Goal: Information Seeking & Learning: Understand process/instructions

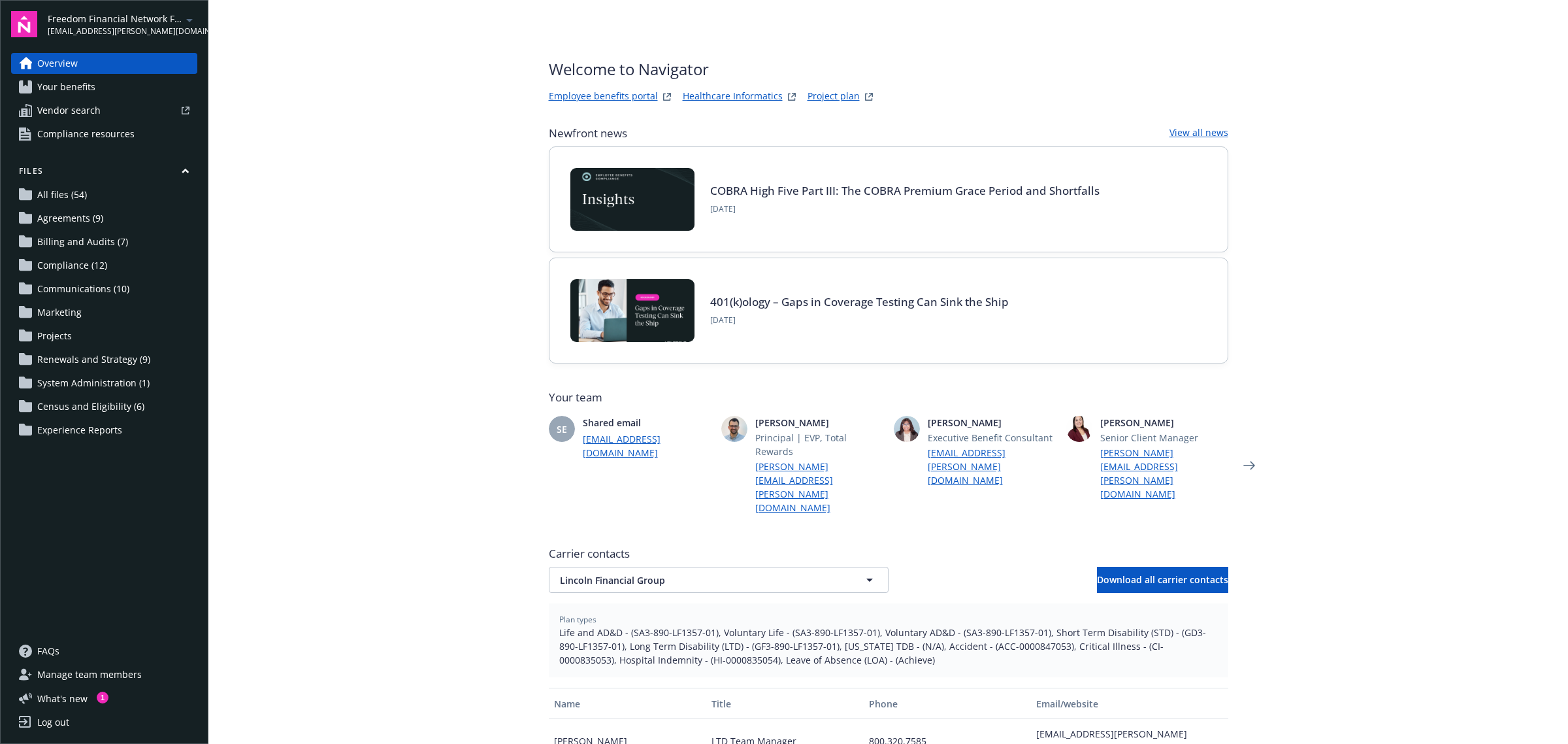
scroll to position [31, 0]
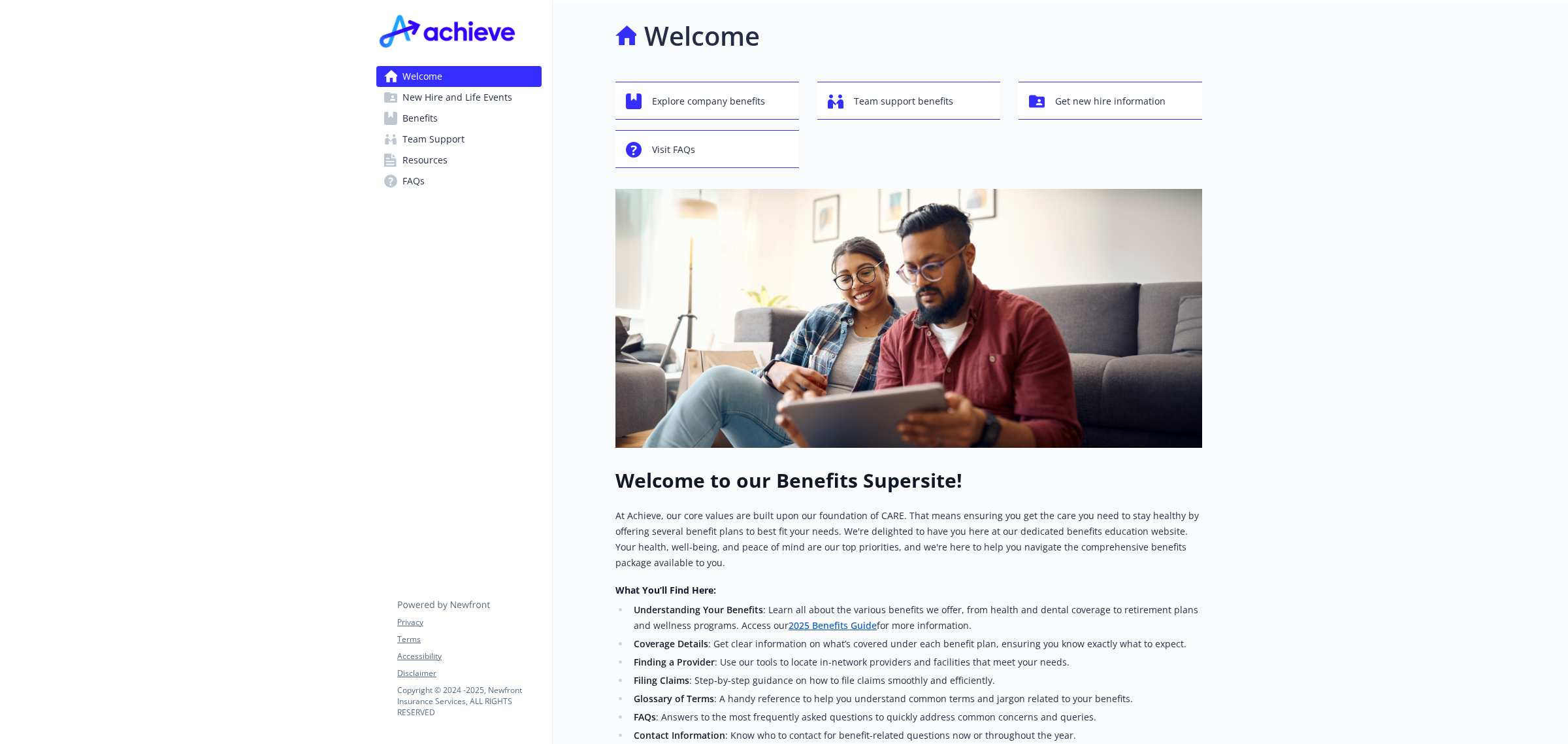
drag, startPoint x: 0, startPoint y: 0, endPoint x: 434, endPoint y: 122, distance: 450.8
click at [434, 122] on span "Benefits" at bounding box center [420, 118] width 35 height 21
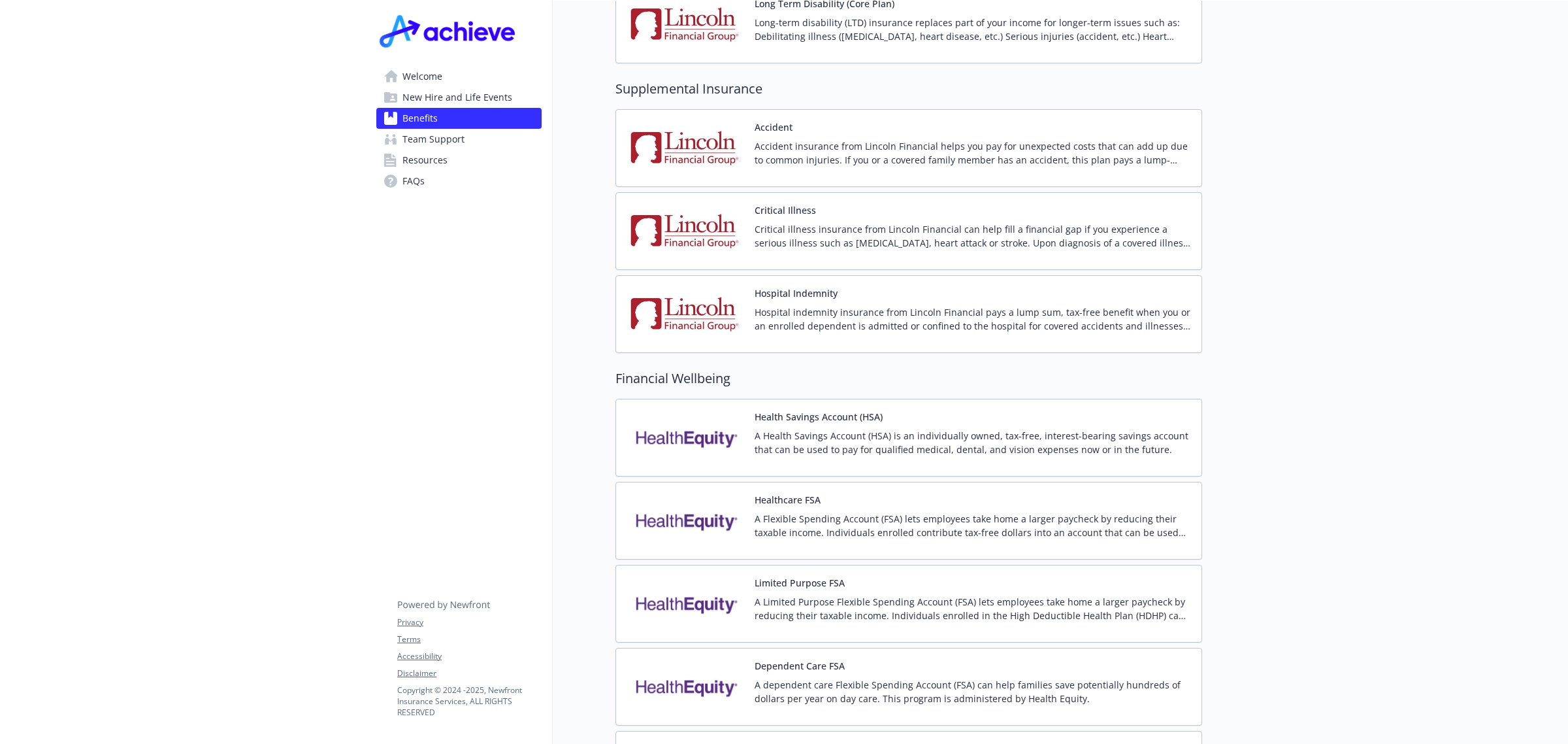
scroll to position [1553, 0]
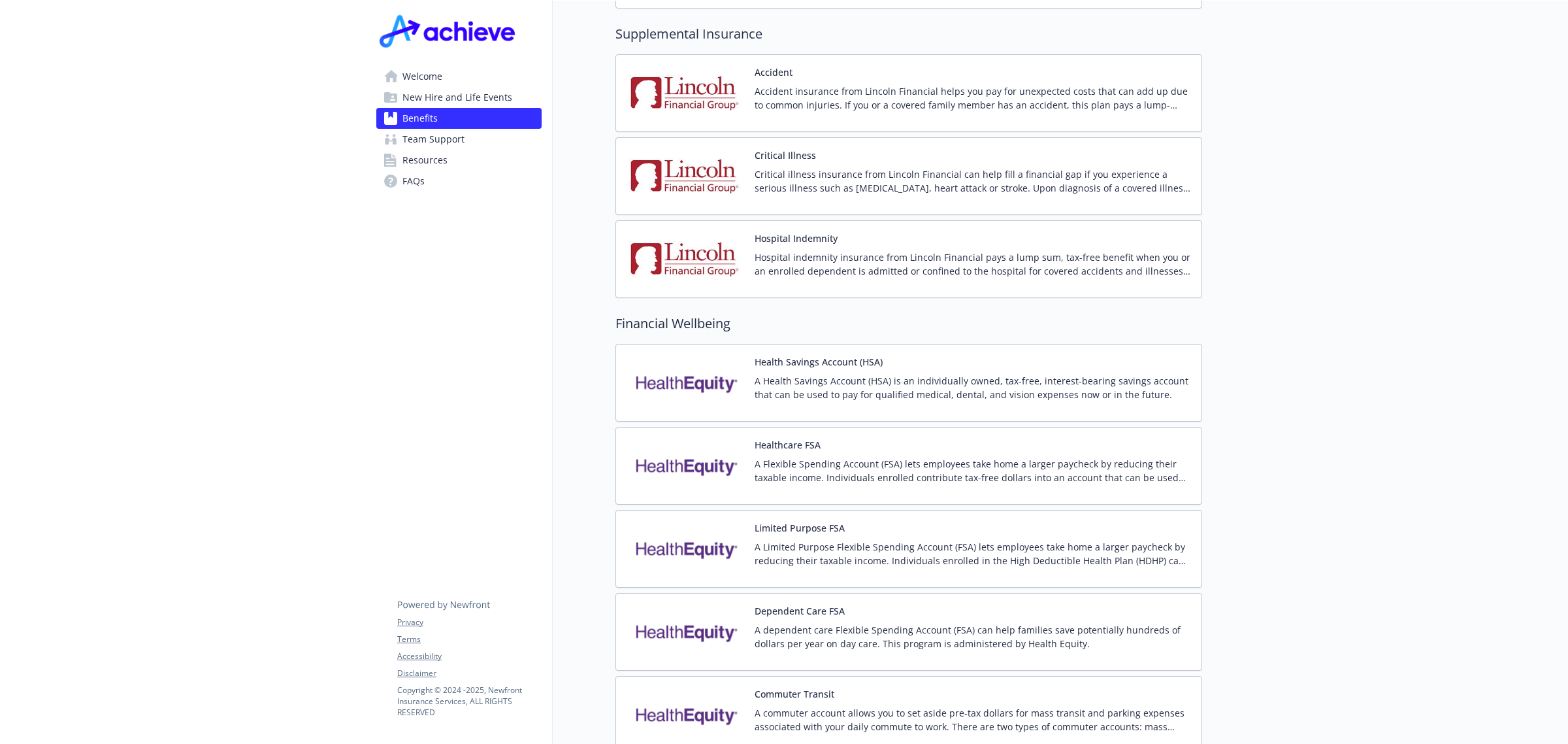
click at [939, 623] on p "A dependent care Flexible Spending Account (FSA) can help families save potenti…" at bounding box center [973, 637] width 436 height 27
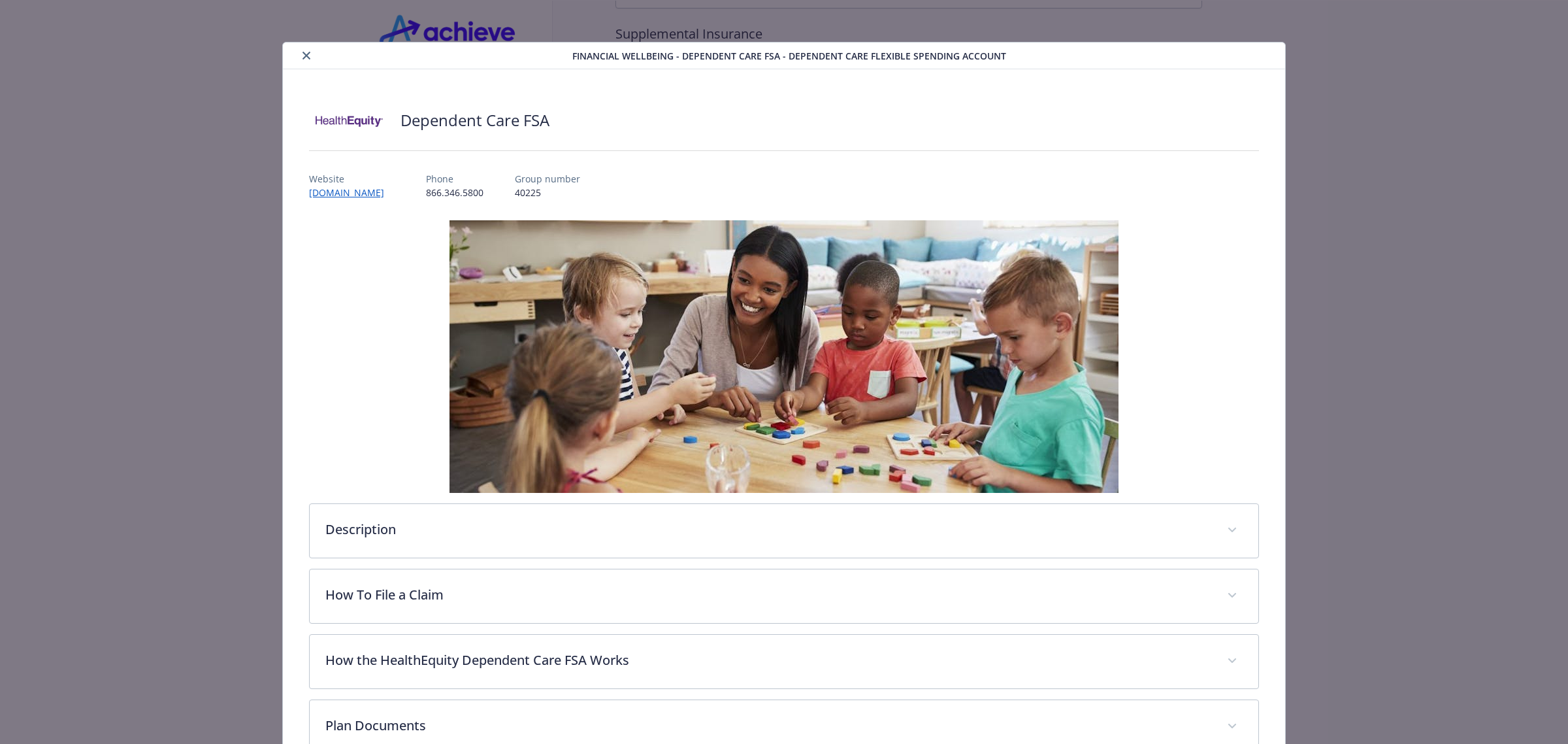
scroll to position [151, 0]
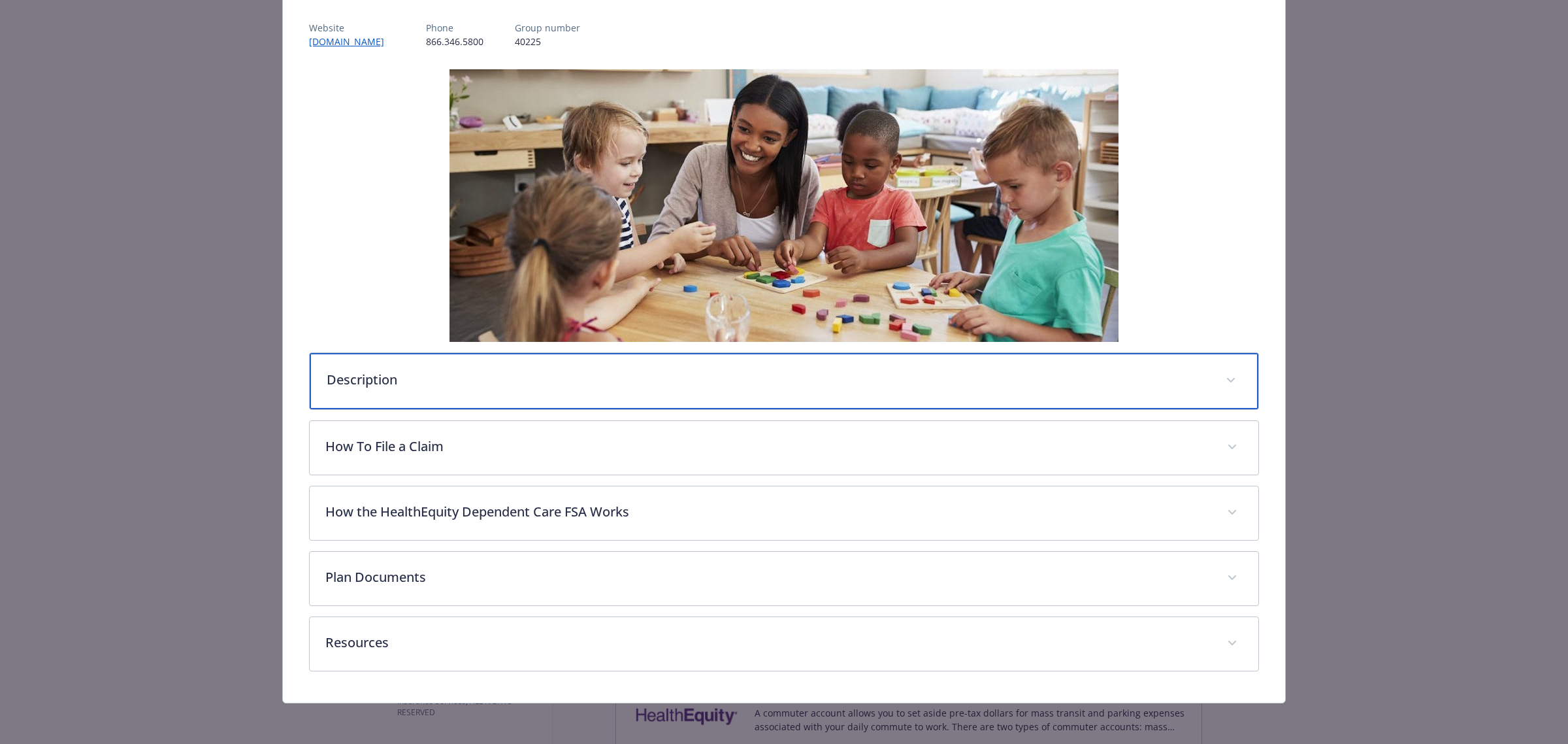
click at [986, 401] on div "Description" at bounding box center [784, 381] width 949 height 56
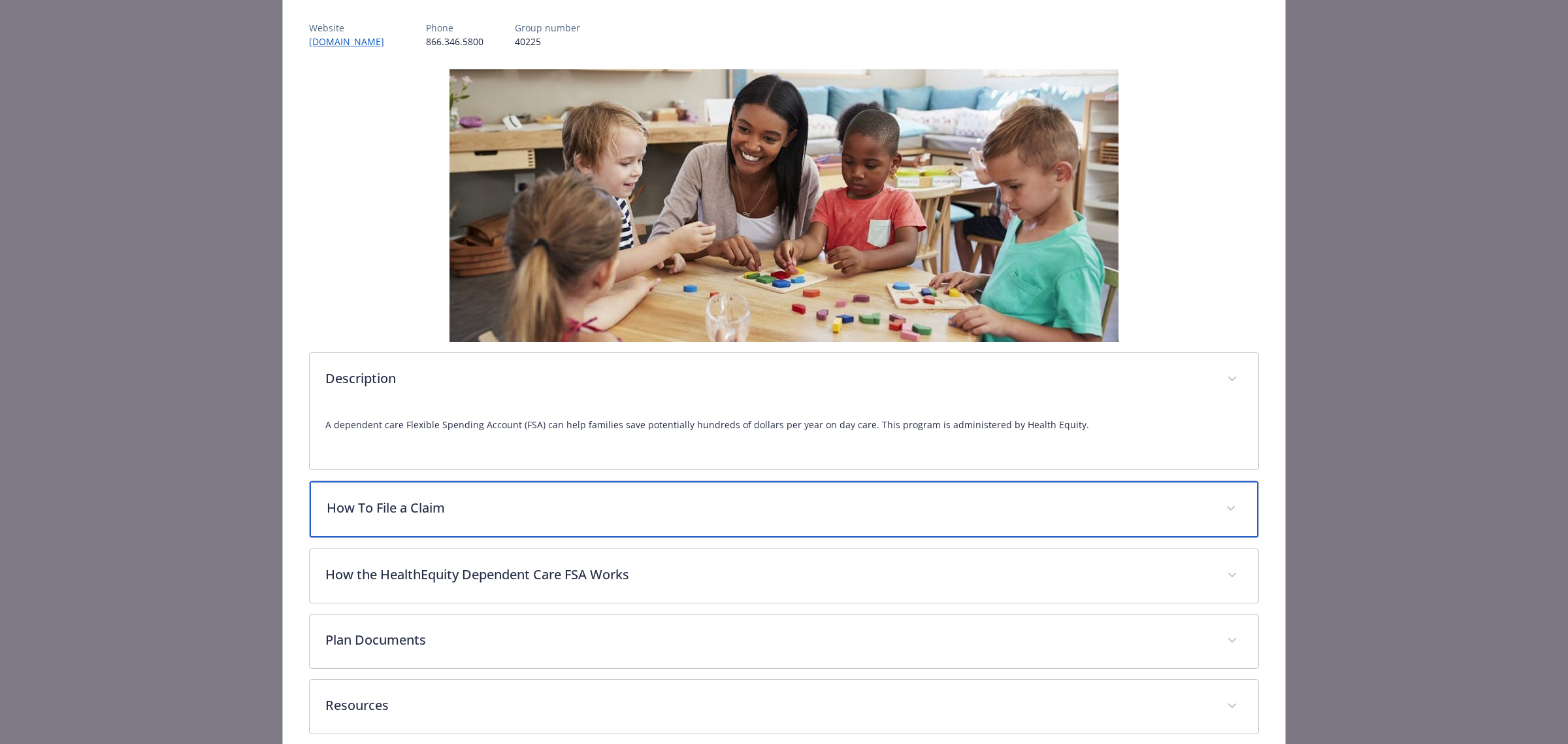
click at [936, 504] on p "How To File a Claim" at bounding box center [769, 508] width 884 height 20
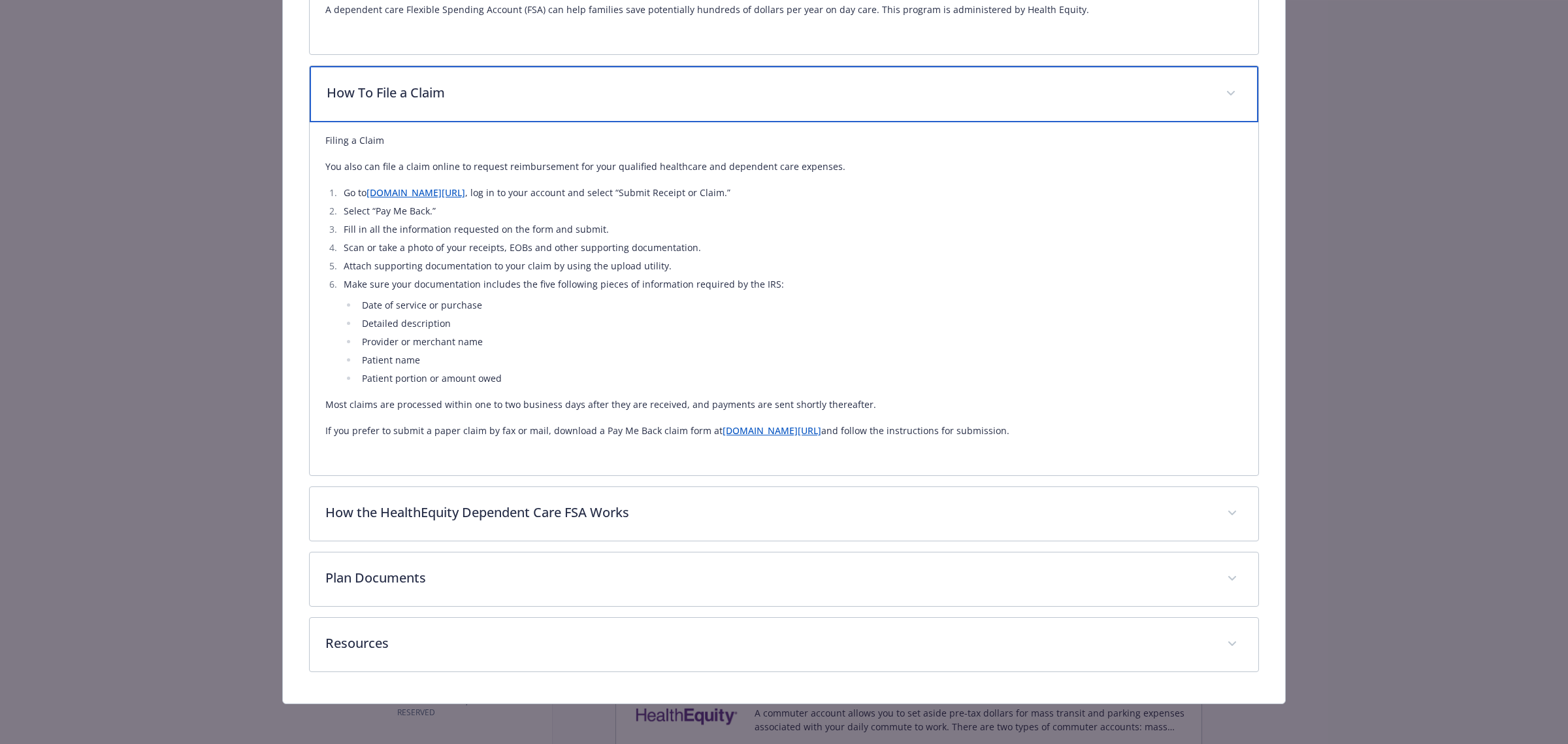
scroll to position [569, 0]
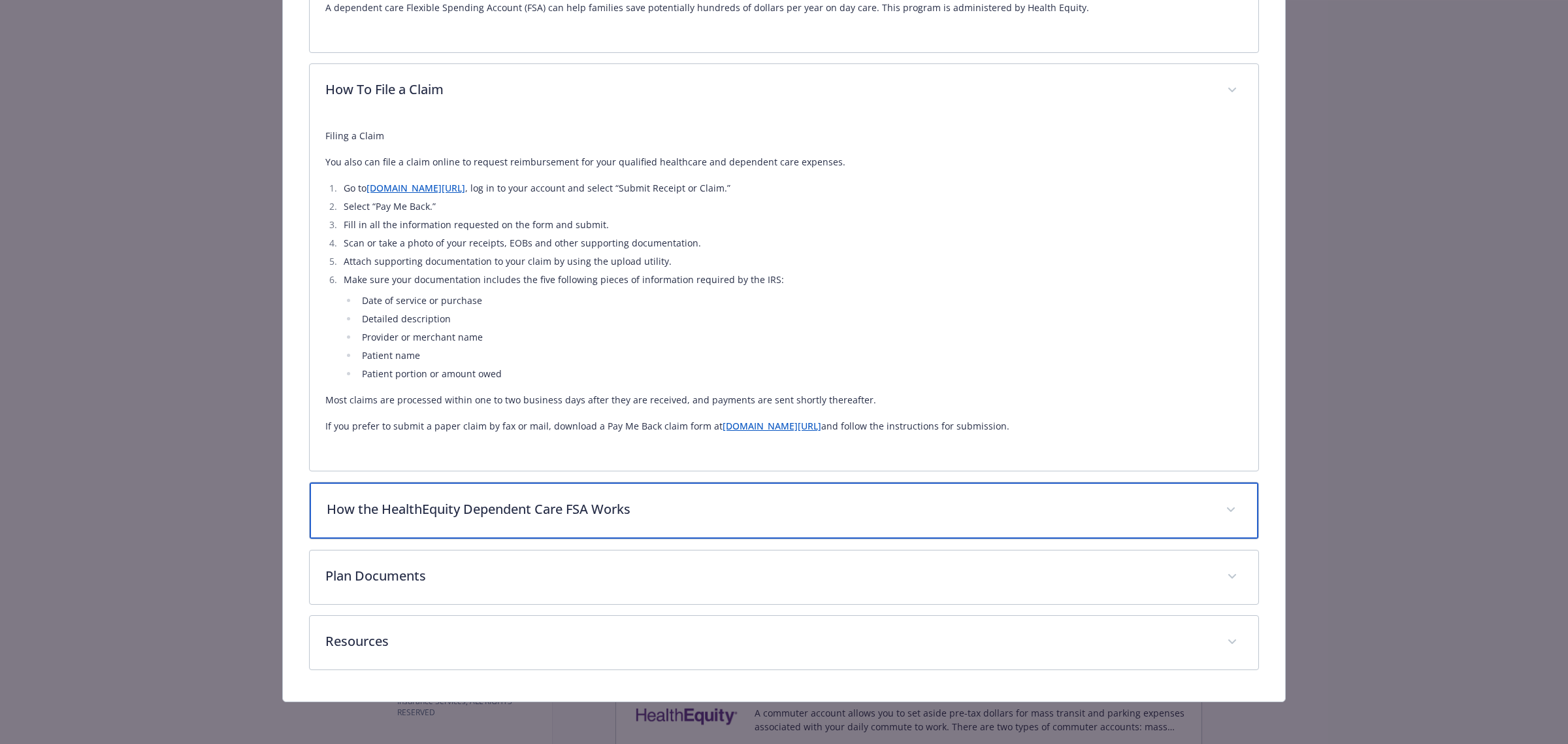
click at [972, 489] on div "How the HealthEquity Dependent Care FSA Works" at bounding box center [784, 510] width 949 height 56
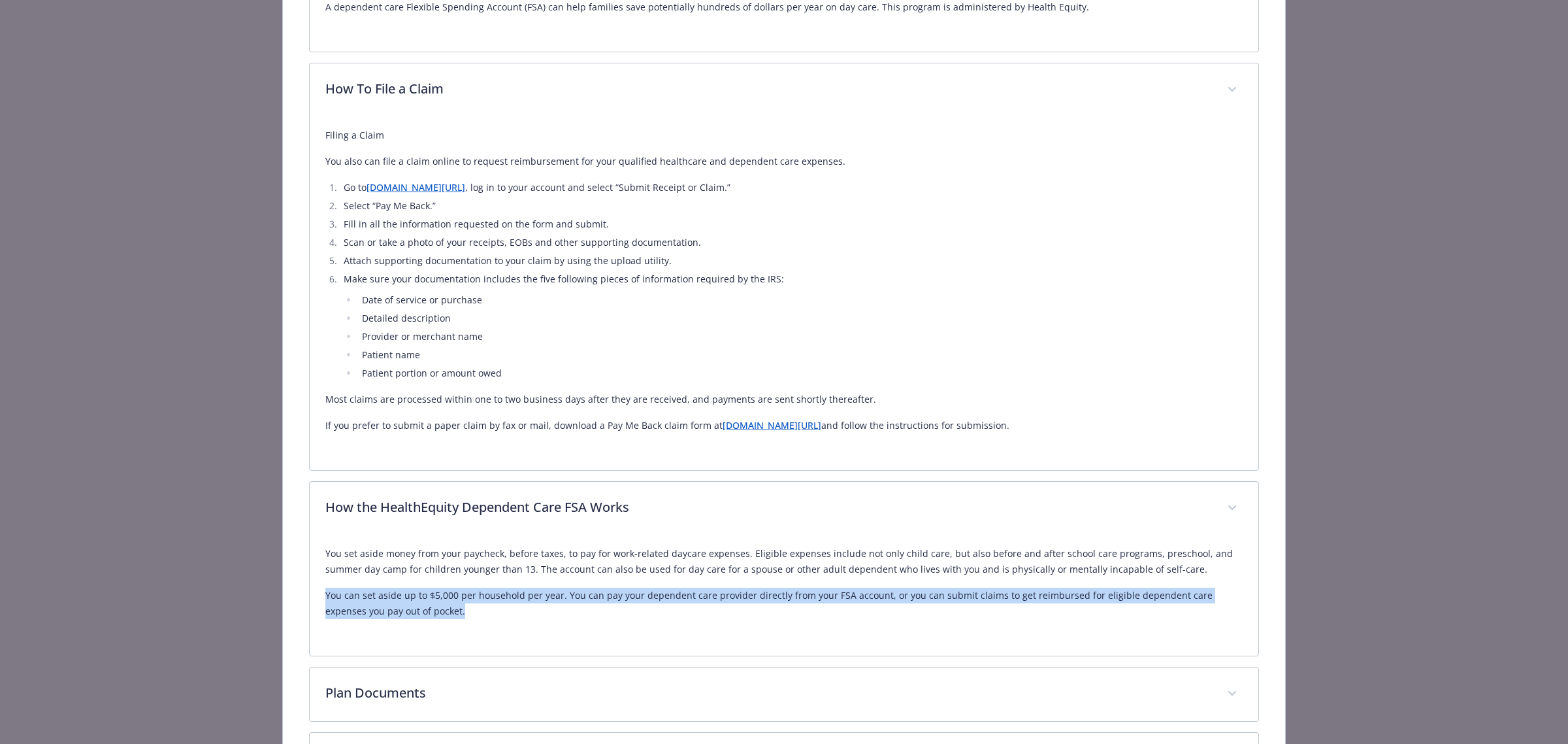
drag, startPoint x: 323, startPoint y: 593, endPoint x: 421, endPoint y: 615, distance: 100.4
click at [421, 615] on p "You can set aside up to $5,000 per household per year. You can pay your depende…" at bounding box center [784, 603] width 917 height 31
copy p "You can set aside up to $5,000 per household per year. You can pay your depende…"
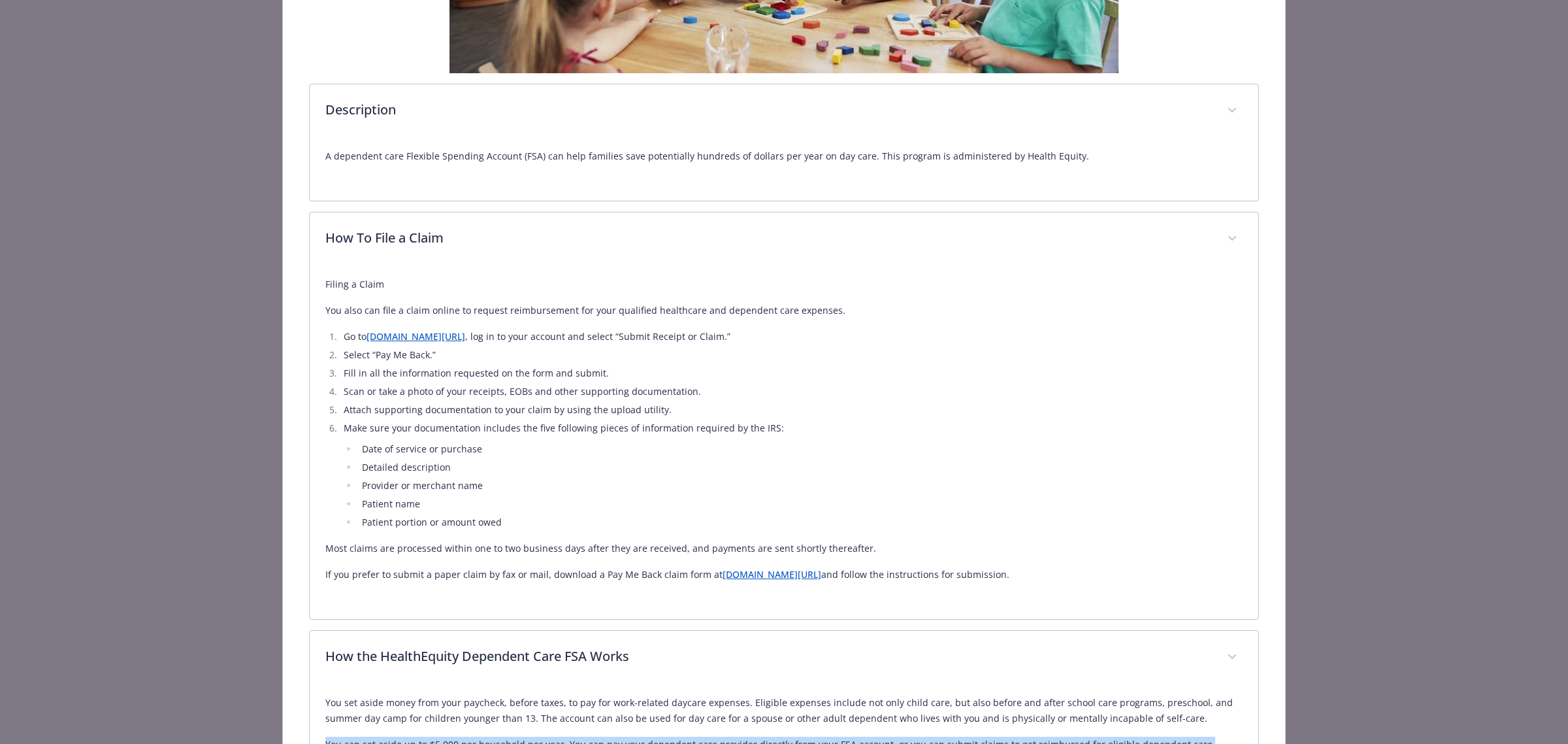
scroll to position [0, 0]
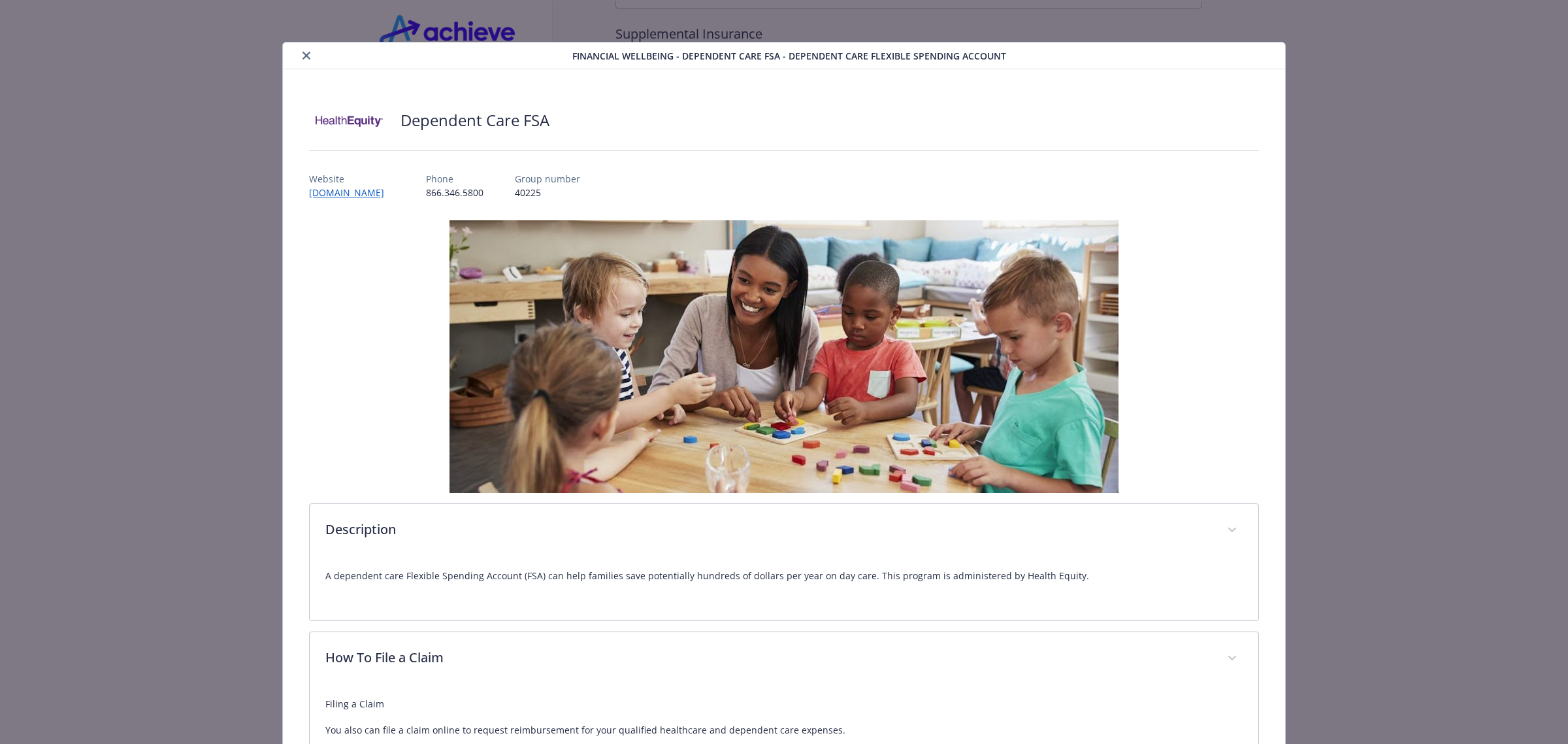
click at [303, 52] on icon "close" at bounding box center [306, 56] width 8 height 8
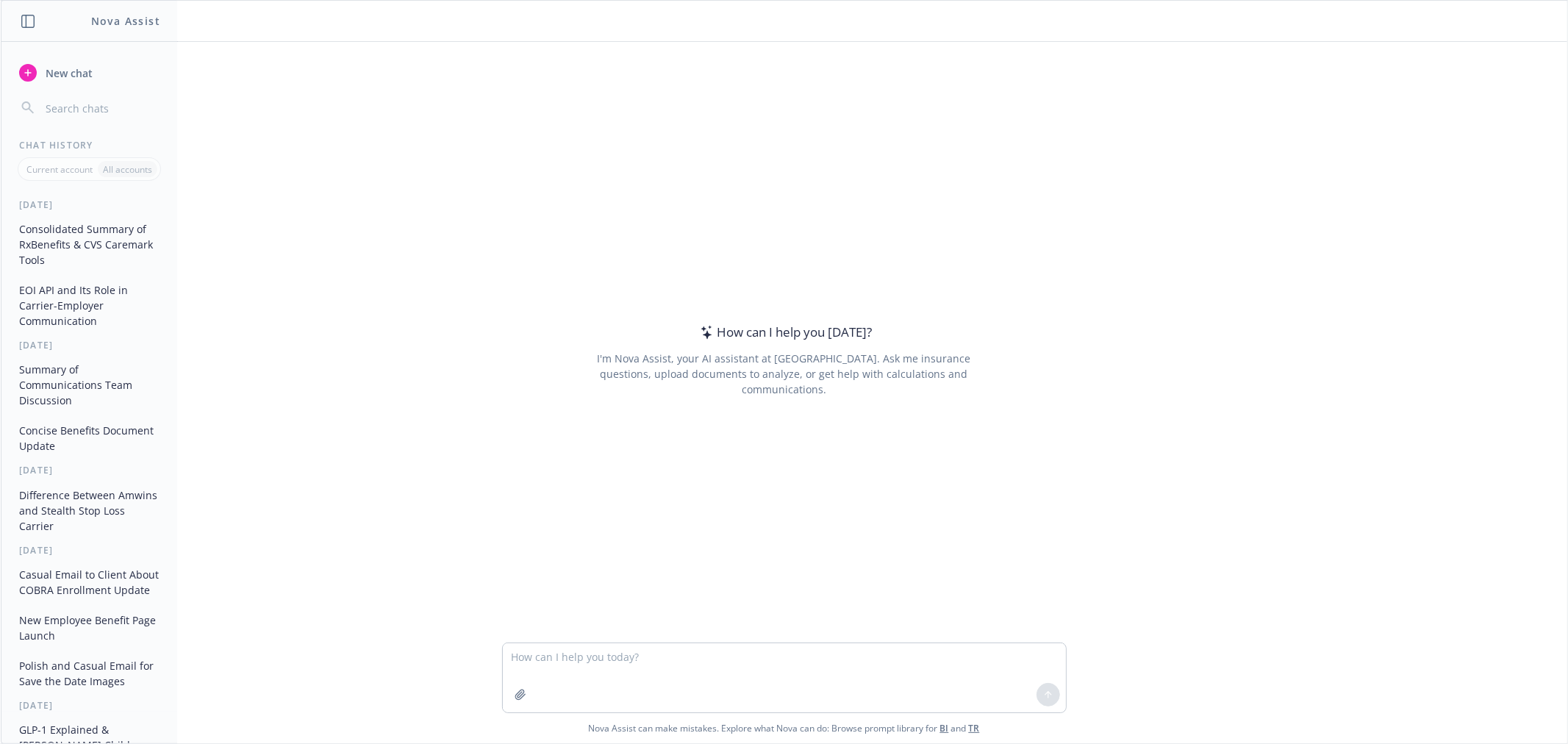
click at [575, 635] on div at bounding box center [784, 633] width 1543 height 18
click at [567, 671] on textarea at bounding box center [784, 677] width 563 height 69
paste textarea "You can set aside up to $5,000 per household per year. You can pay your depende…"
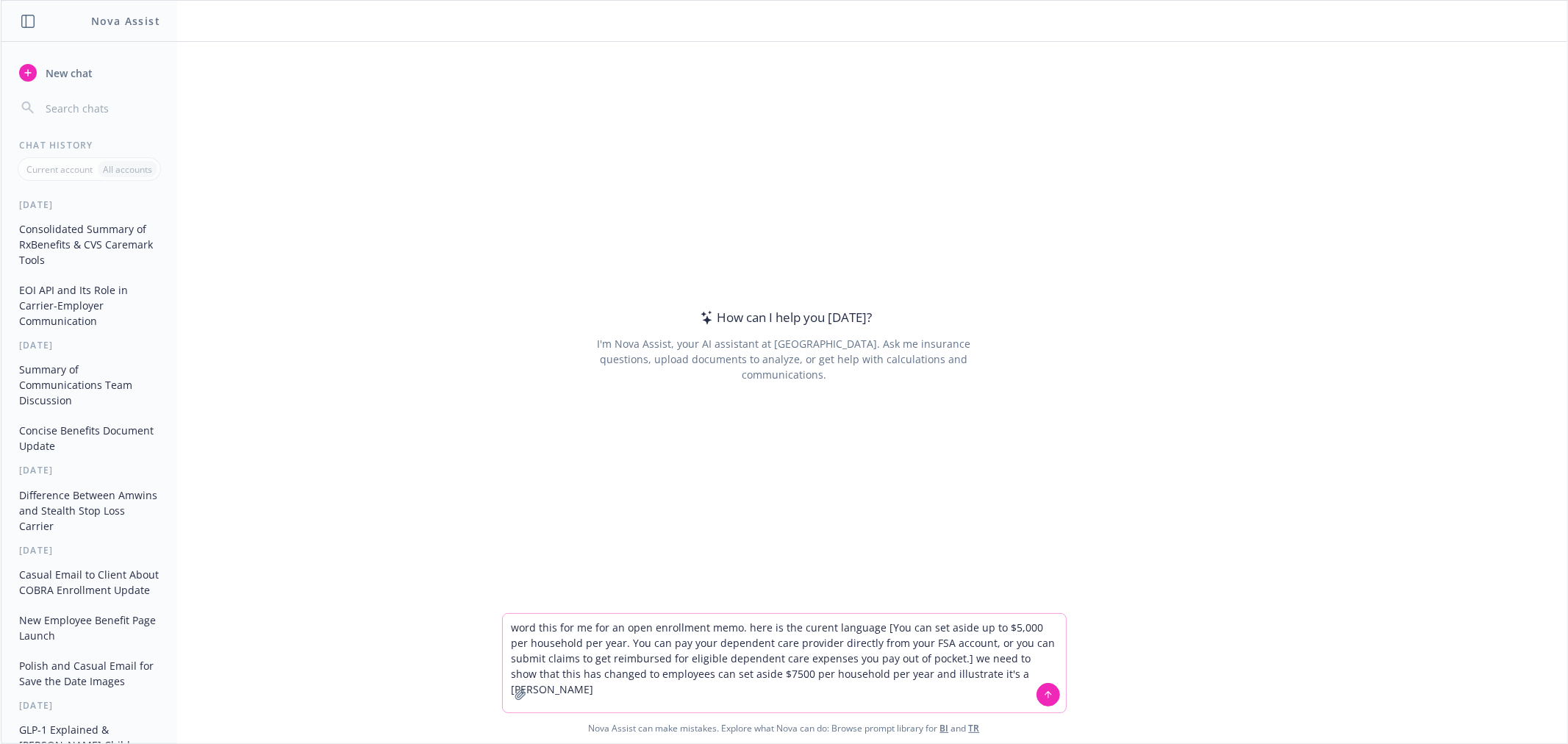
type textarea "word this for me for an open enrollment memo. here is the curent language [You …"
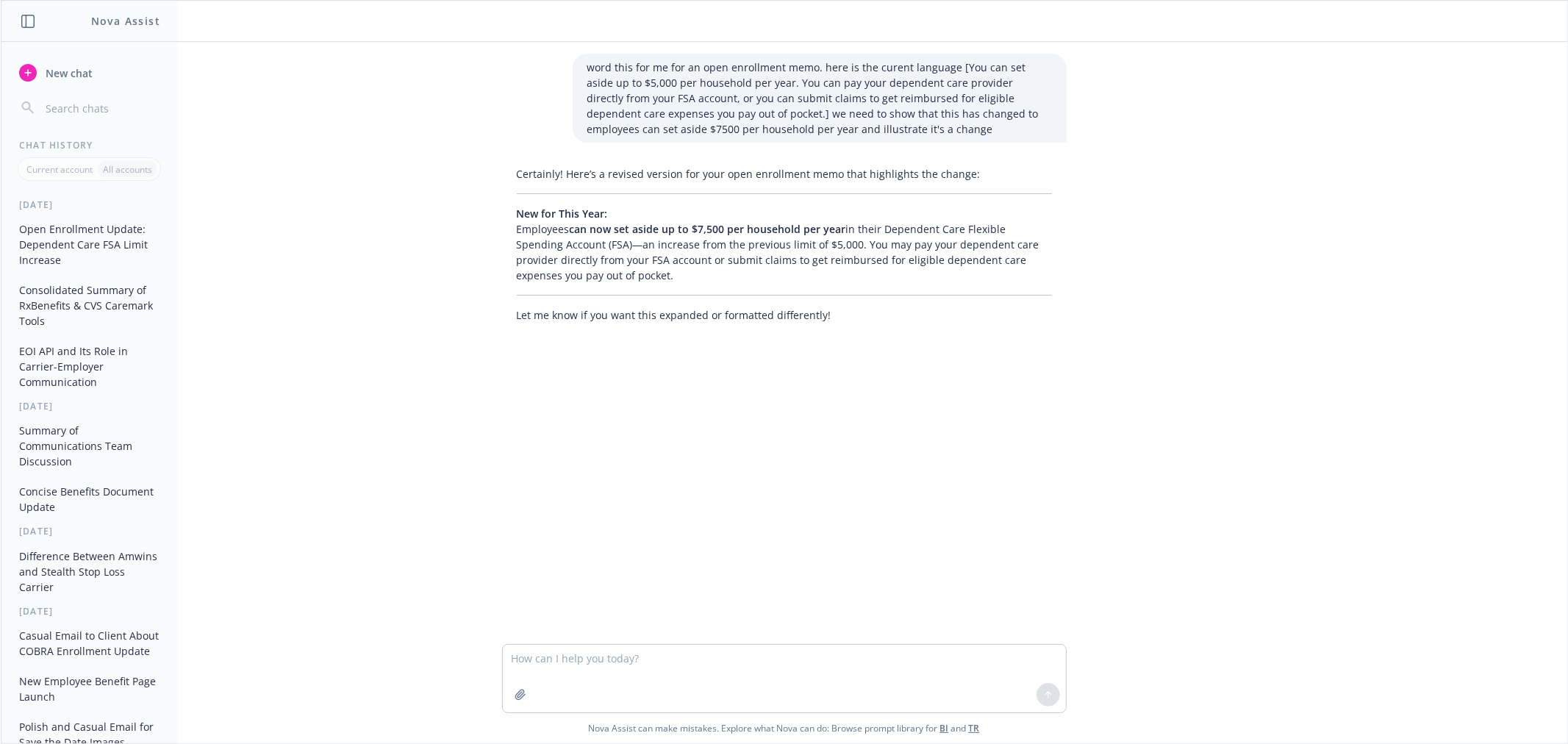
drag, startPoint x: 569, startPoint y: 270, endPoint x: 494, endPoint y: 235, distance: 82.8
click at [494, 235] on div "Certainly! Here’s a revised version for your open enrollment memo that highligh…" at bounding box center [784, 244] width 588 height 168
copy p "Employees can now set aside up to $7,500 per household per year in their Depend…"
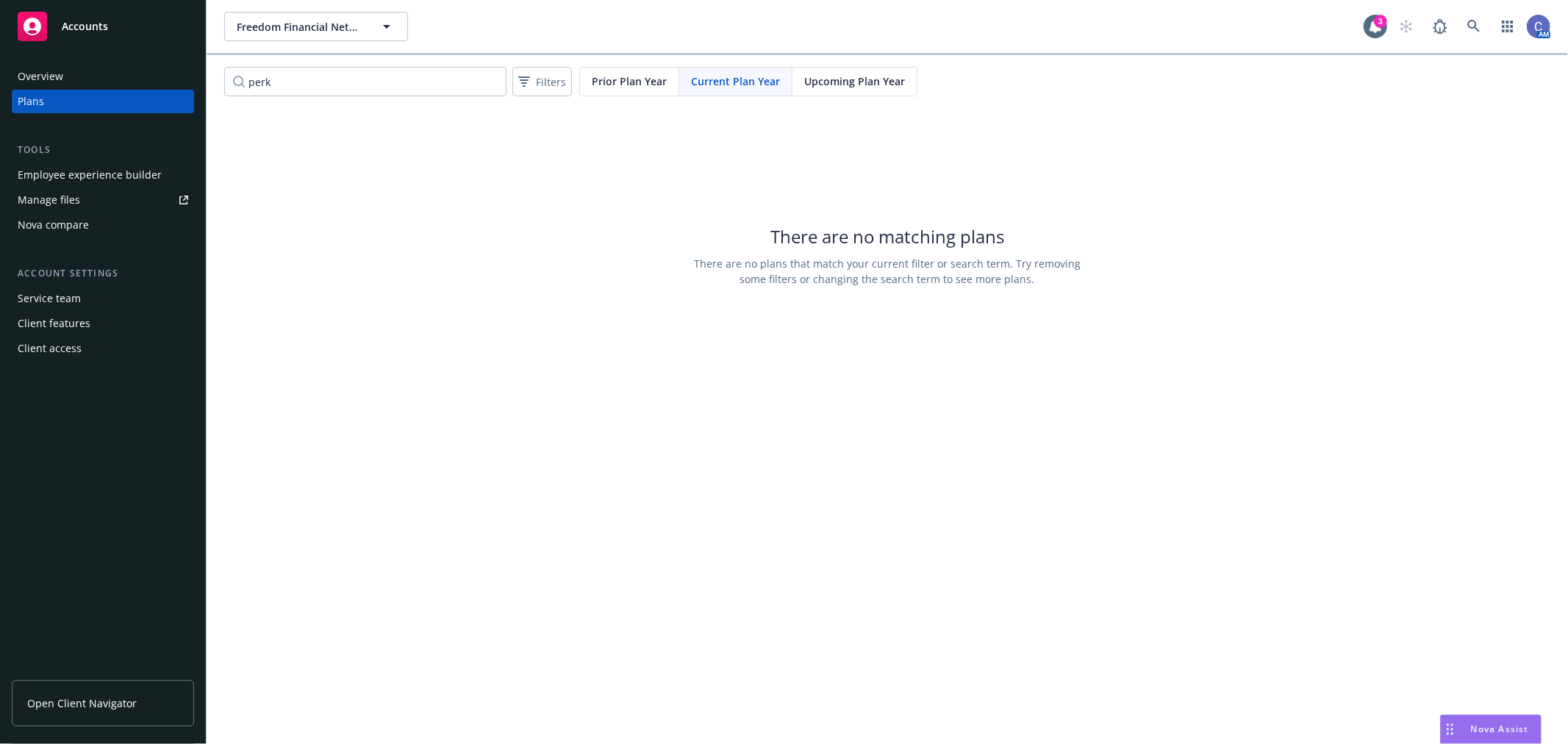
click at [155, 171] on div "Employee experience builder" at bounding box center [90, 174] width 144 height 23
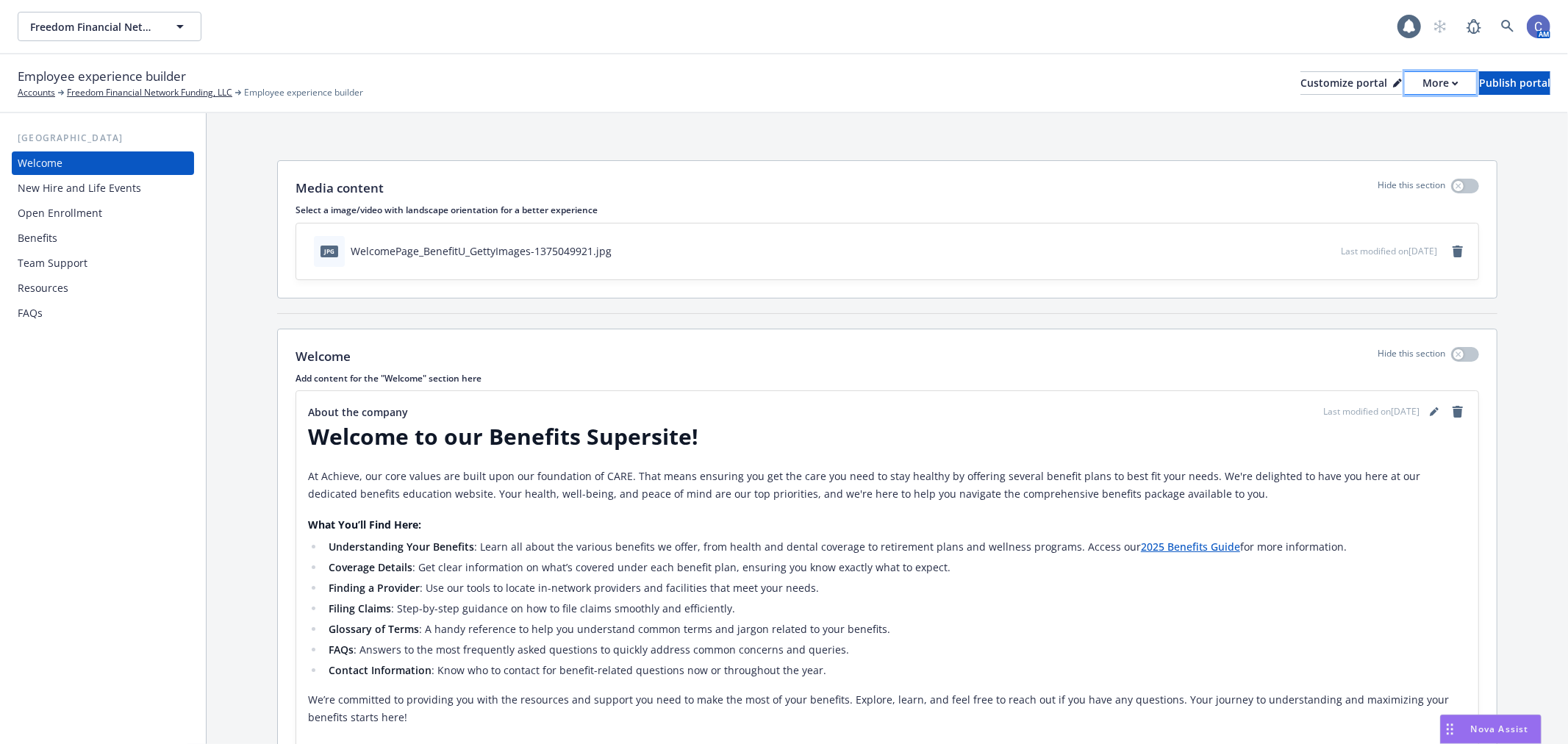
click at [1423, 89] on div "More" at bounding box center [1441, 83] width 36 height 22
click at [1361, 113] on link "Copy preview link" at bounding box center [1362, 116] width 133 height 29
click at [104, 216] on div "Open Enrollment" at bounding box center [103, 212] width 170 height 23
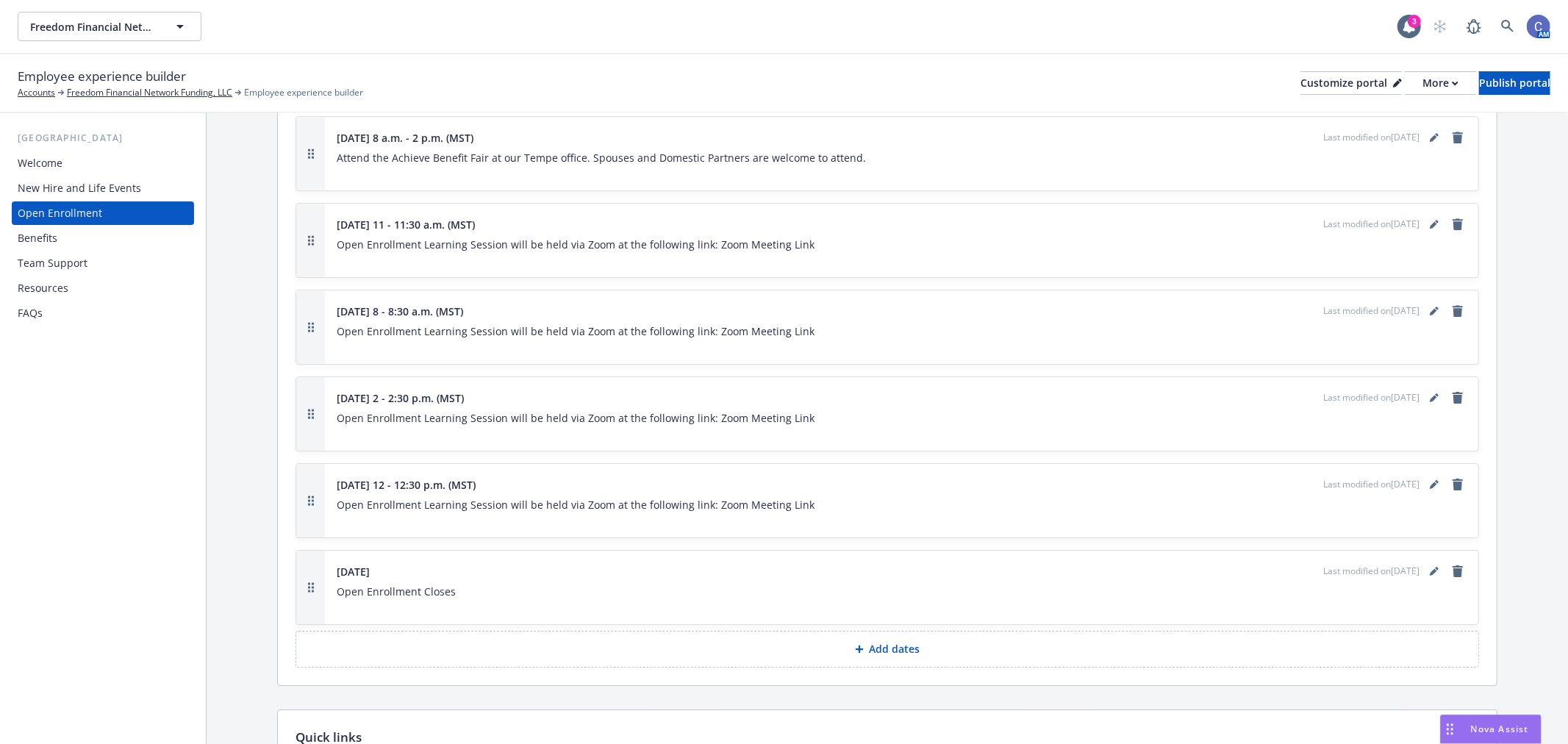
scroll to position [3675, 0]
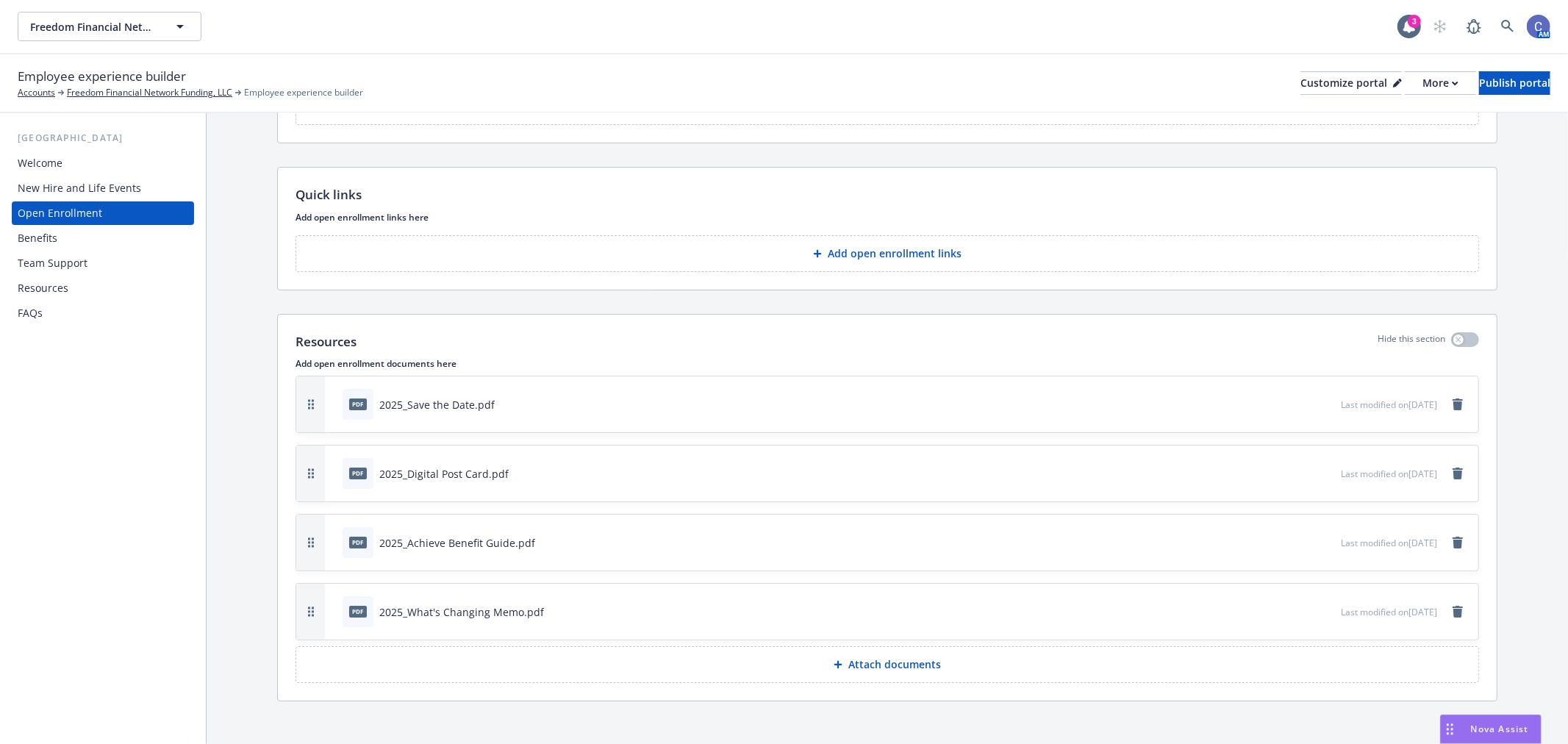
scroll to position [3550, 0]
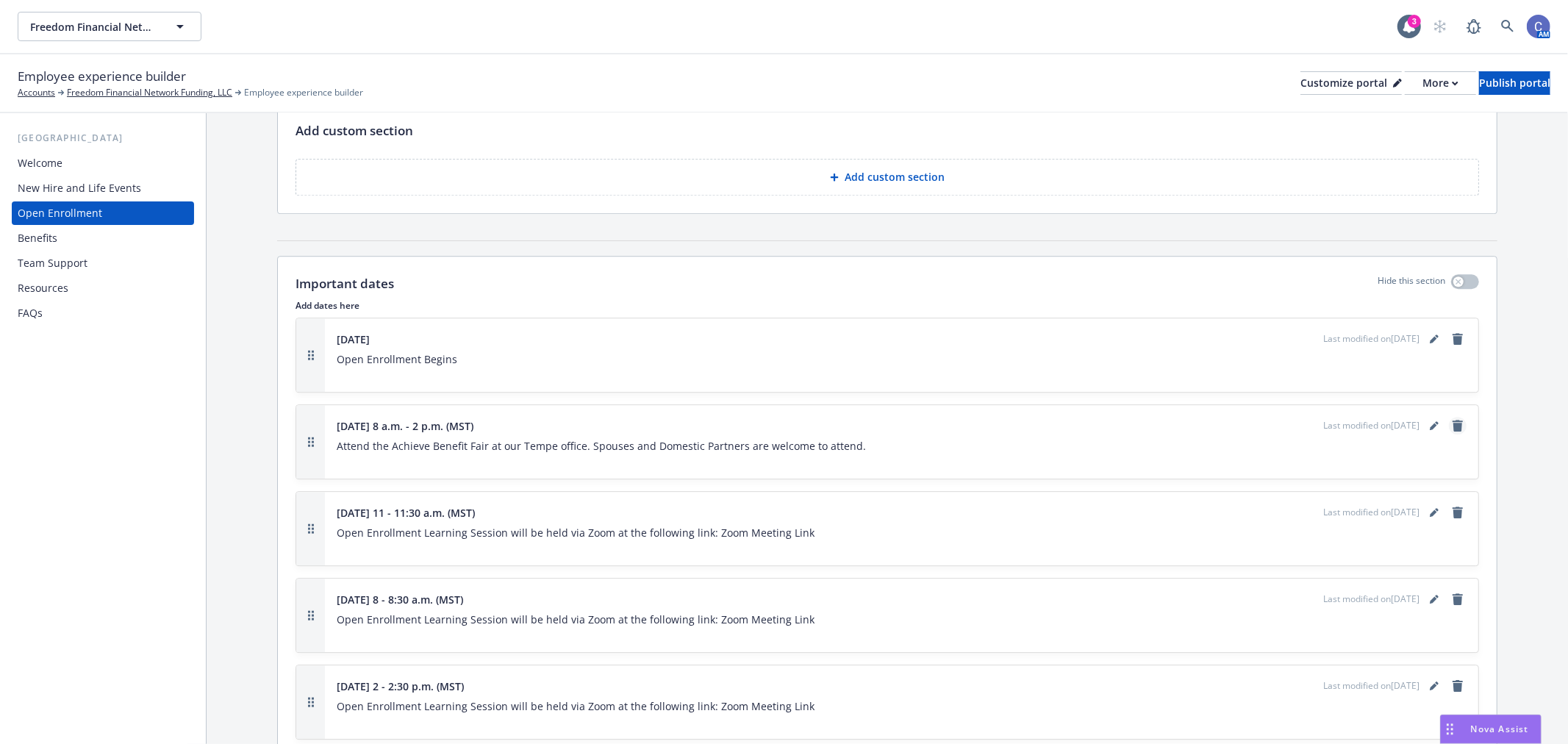
click at [1453, 420] on icon "remove" at bounding box center [1458, 426] width 10 height 12
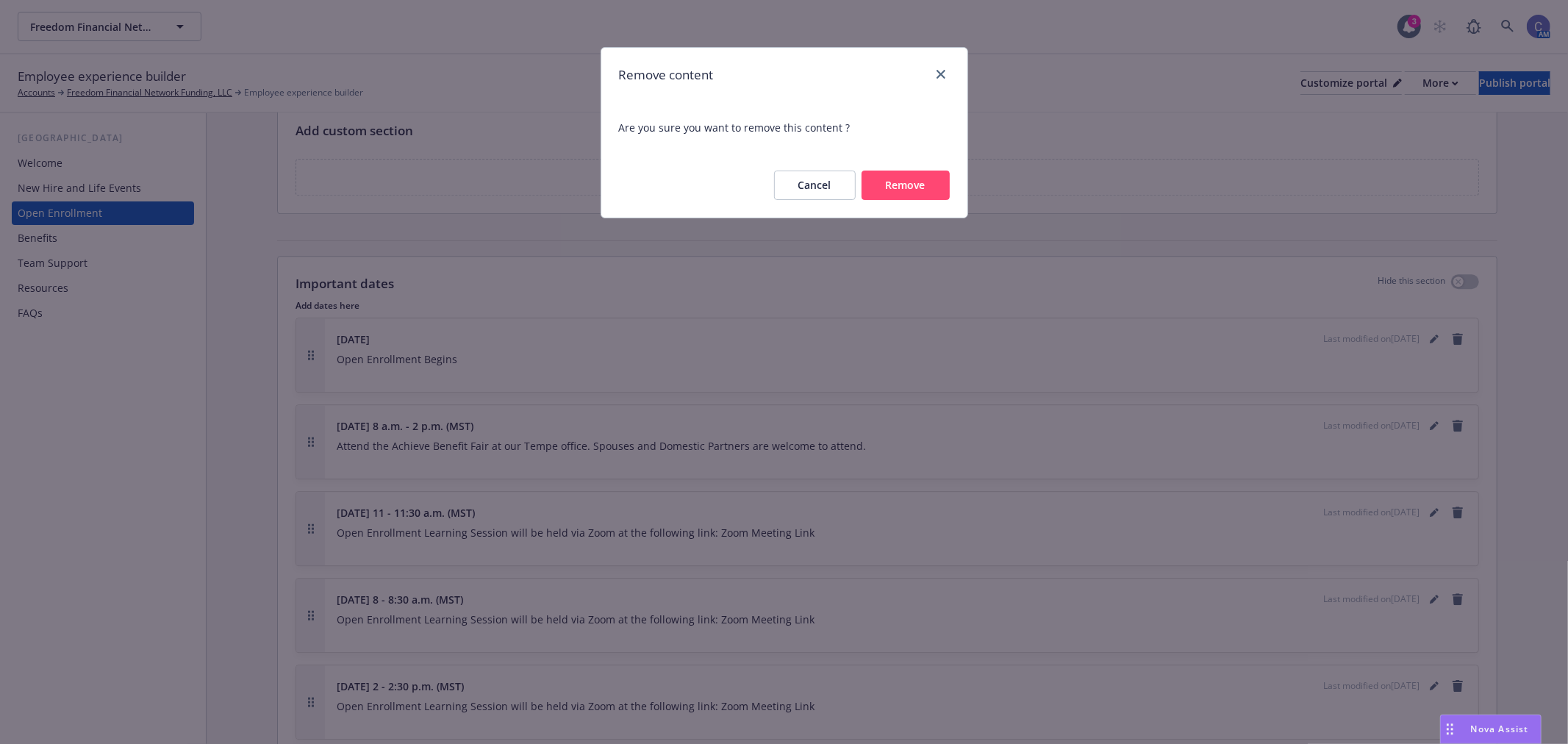
click at [923, 192] on button "Remove" at bounding box center [905, 185] width 88 height 29
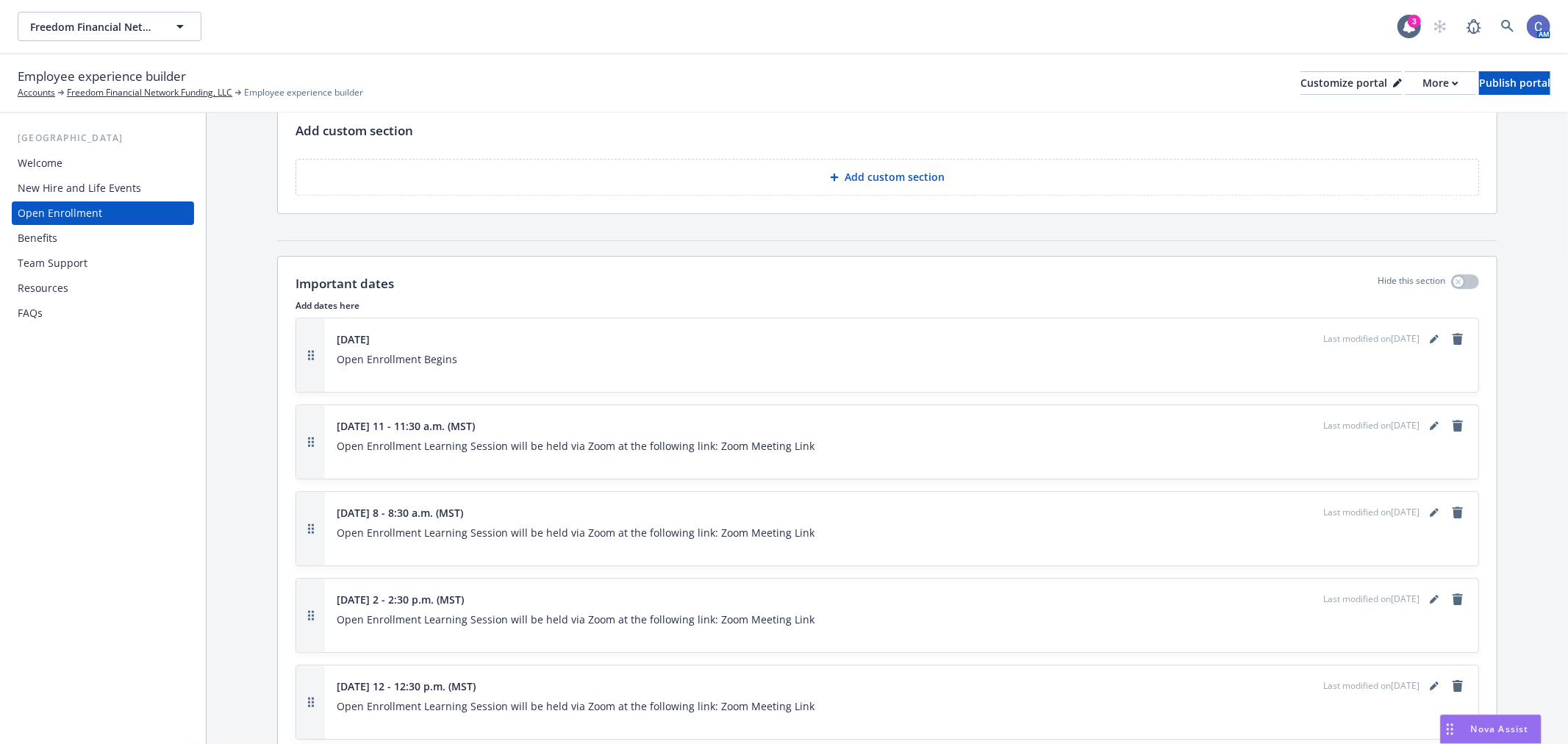
click at [1405, 94] on div "Employee experience builder Accounts Freedom Financial Network Funding, LLC Emp…" at bounding box center [784, 83] width 1533 height 32
click at [1423, 86] on div "More" at bounding box center [1441, 83] width 36 height 22
click at [1351, 118] on link "Copy preview link" at bounding box center [1362, 116] width 133 height 29
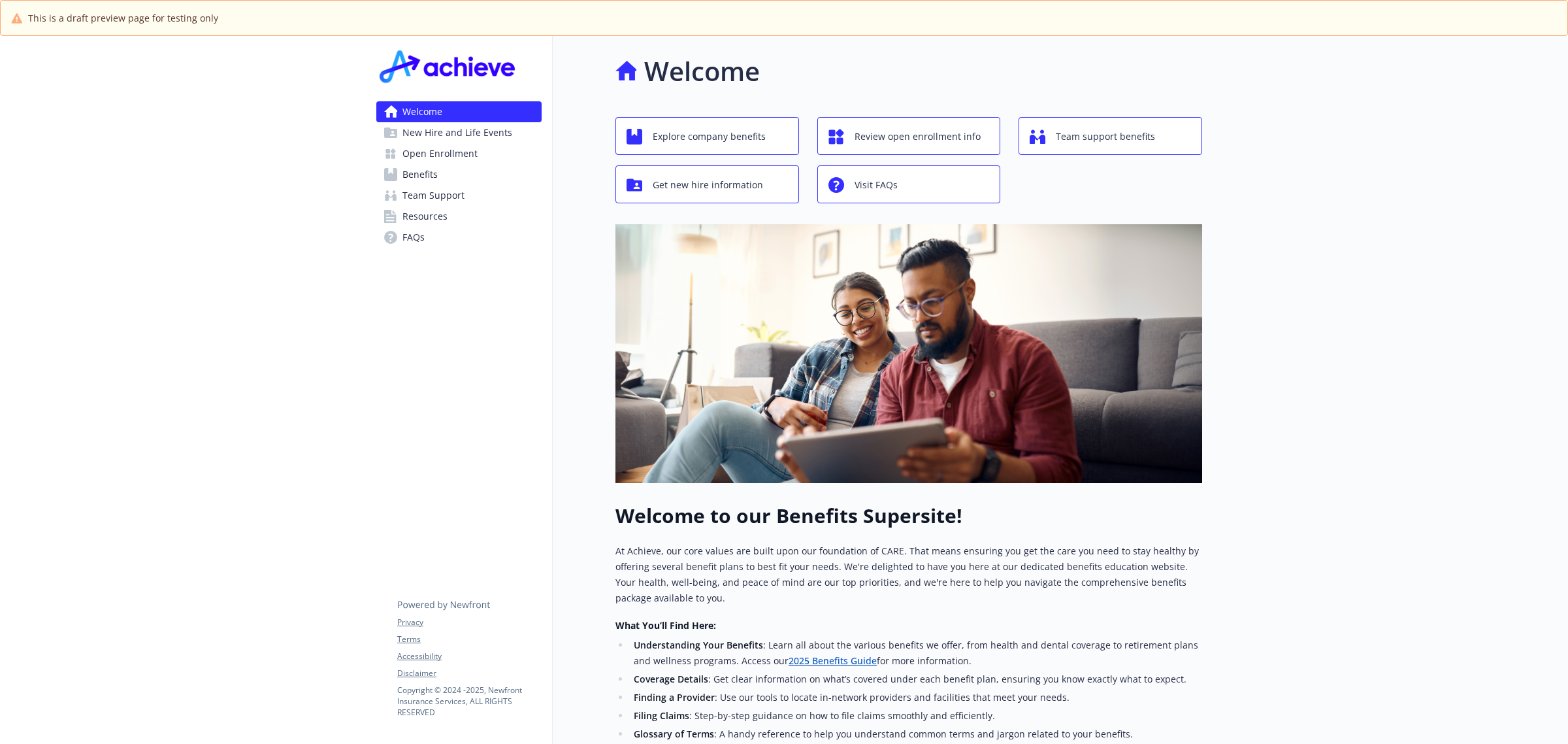
click at [434, 164] on span "Open Enrollment" at bounding box center [440, 153] width 75 height 21
click at [443, 141] on span "New Hire and Life Events" at bounding box center [457, 132] width 110 height 21
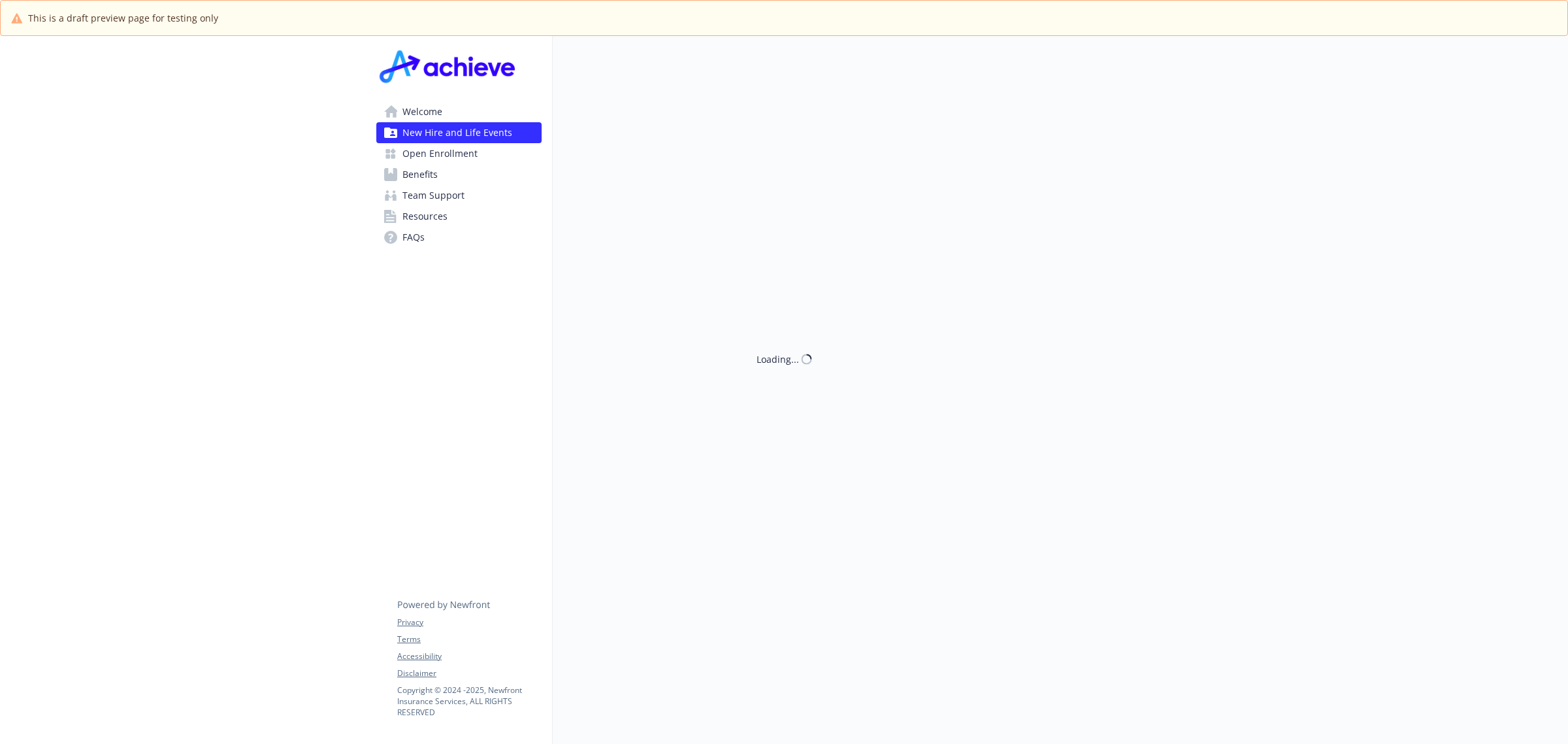
click at [436, 152] on span "Open Enrollment" at bounding box center [440, 153] width 75 height 21
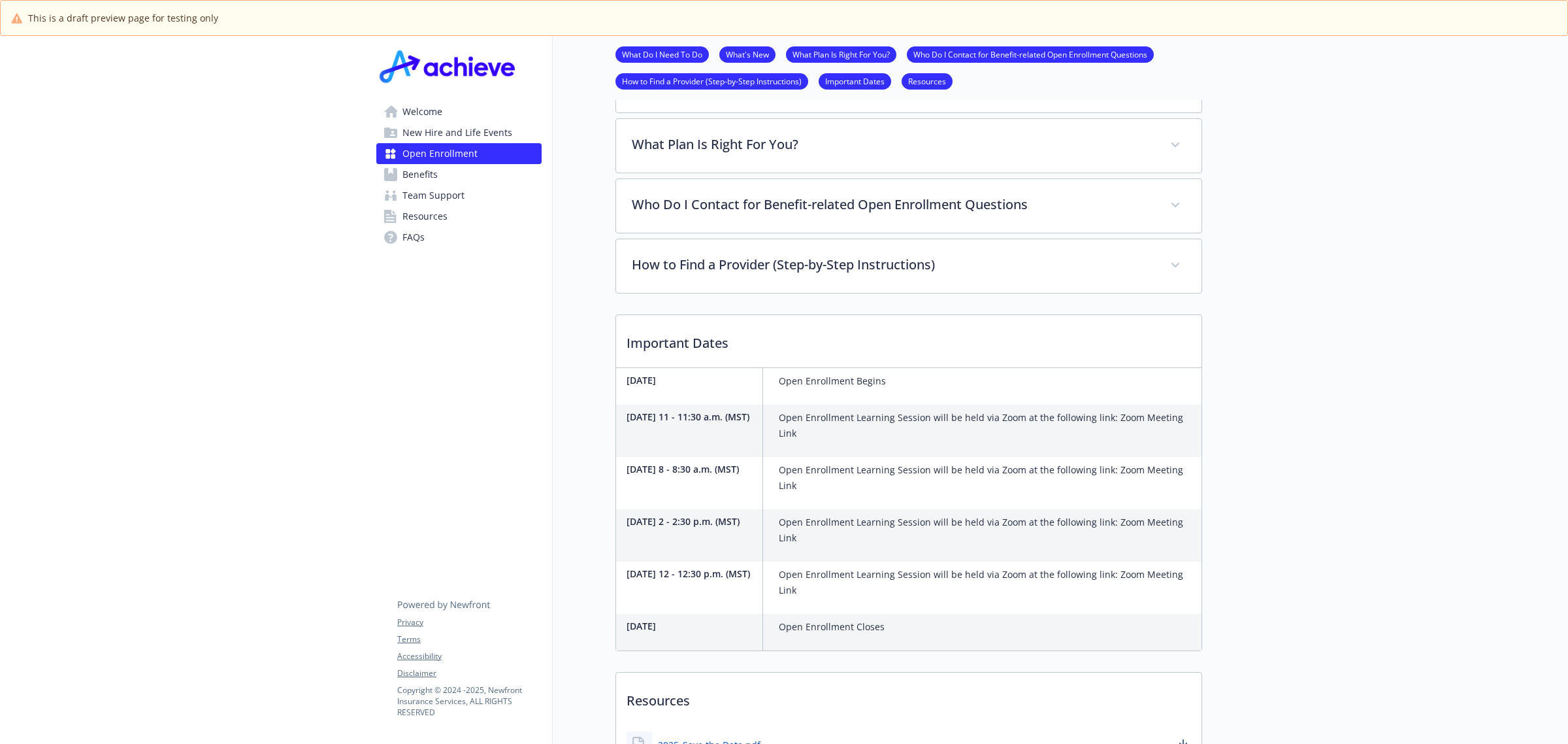
scroll to position [572, 0]
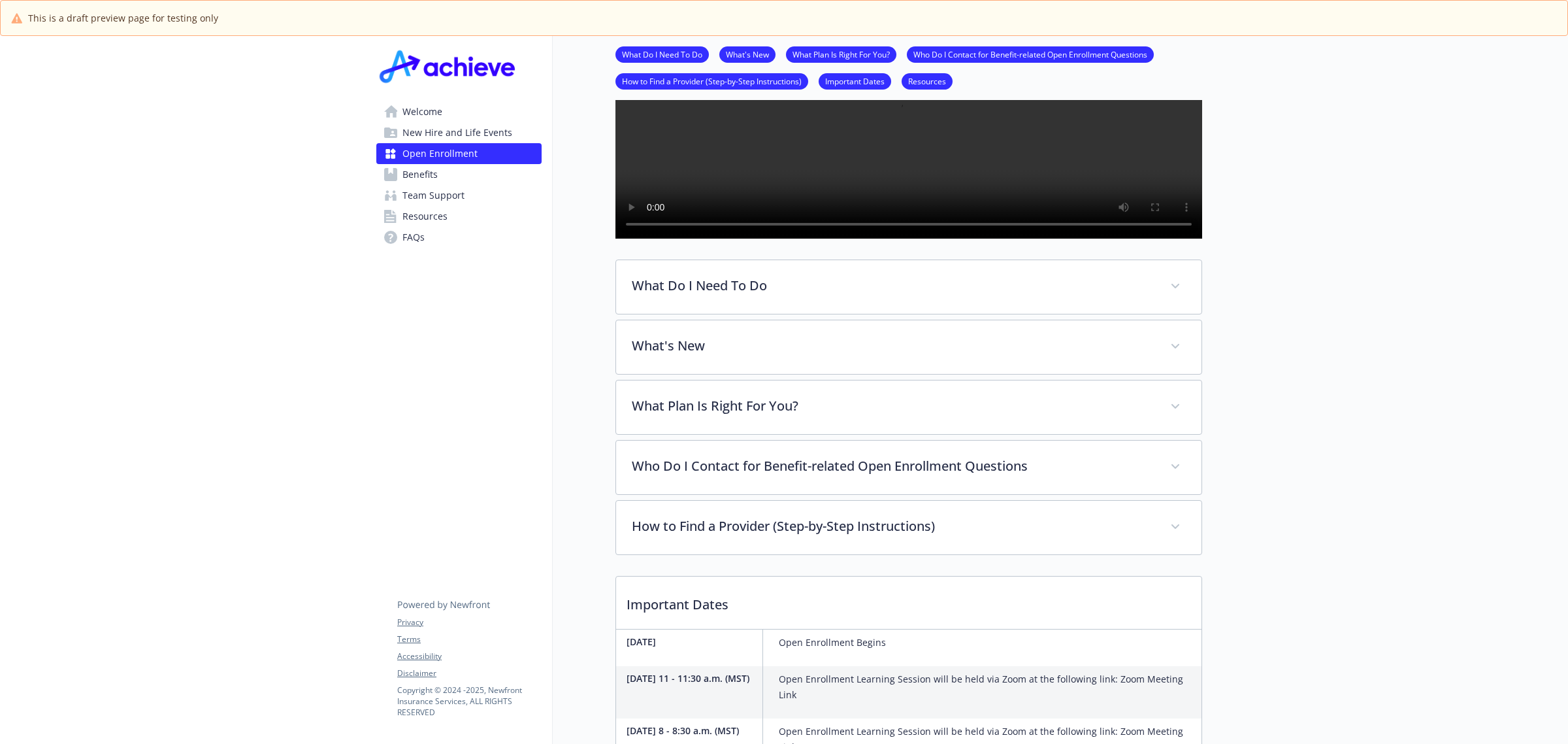
scroll to position [245, 0]
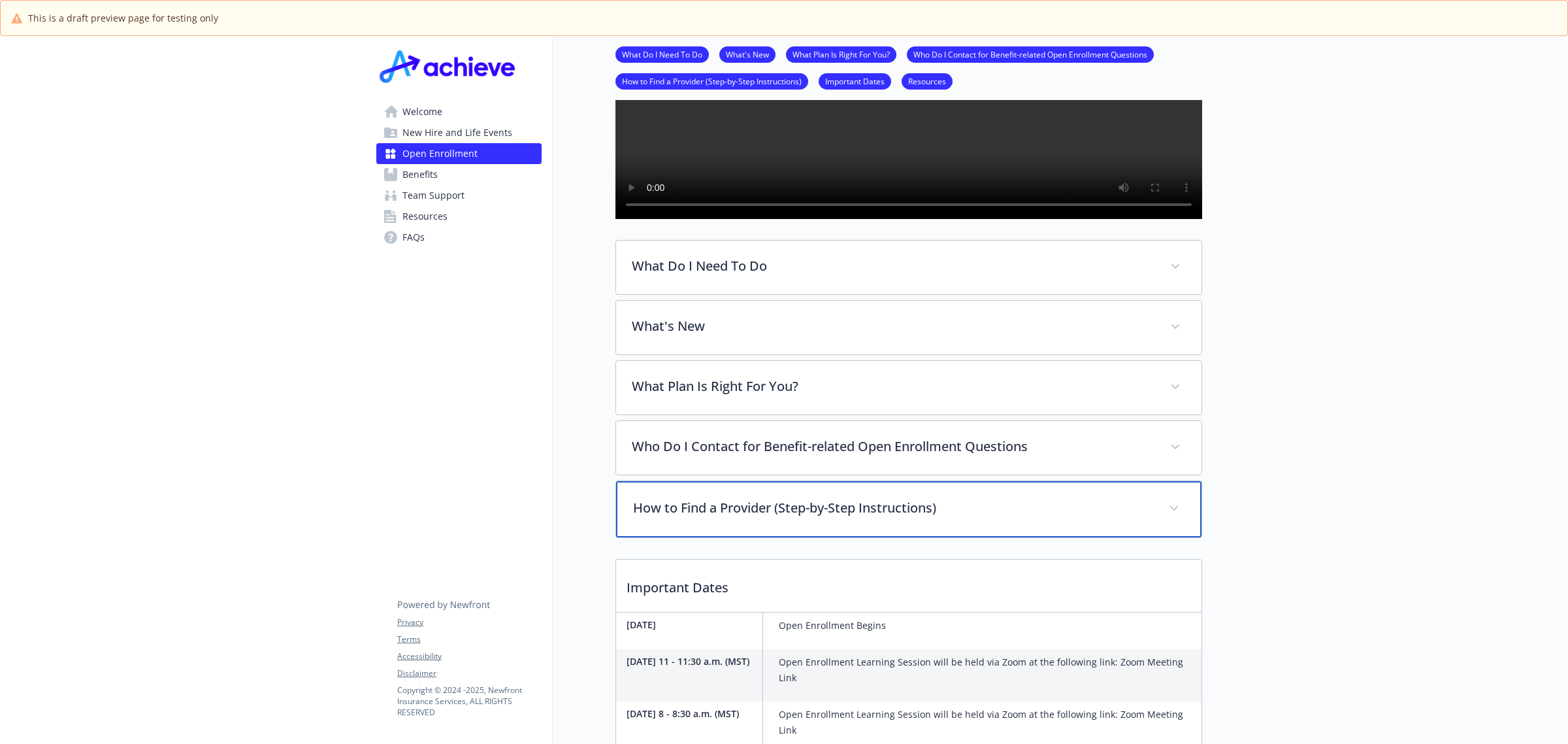
click at [890, 518] on p "How to Find a Provider (Step-by-Step Instructions)" at bounding box center [894, 508] width 520 height 20
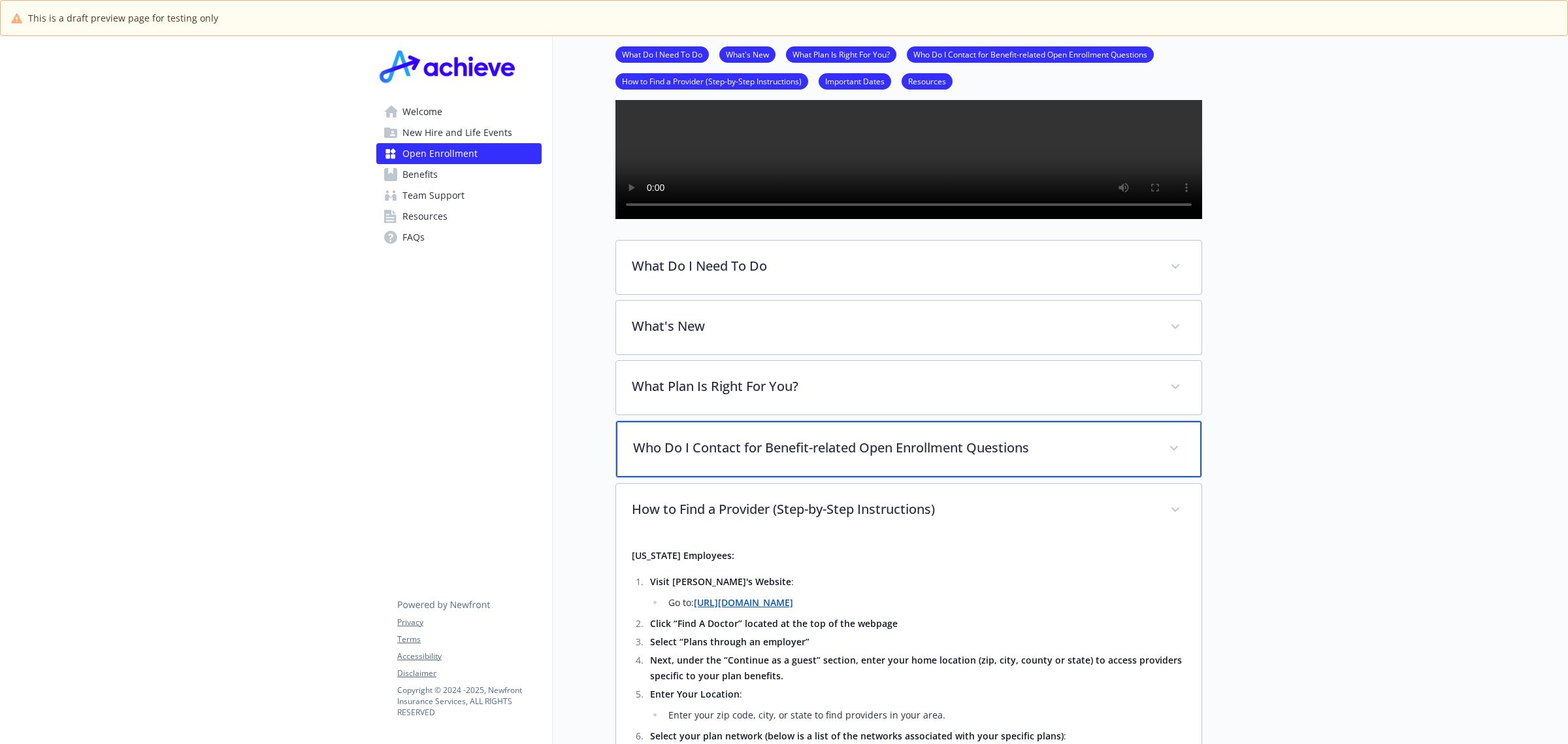
click at [896, 458] on p "Who Do I Contact for Benefit-related Open Enrollment Questions" at bounding box center [894, 448] width 520 height 20
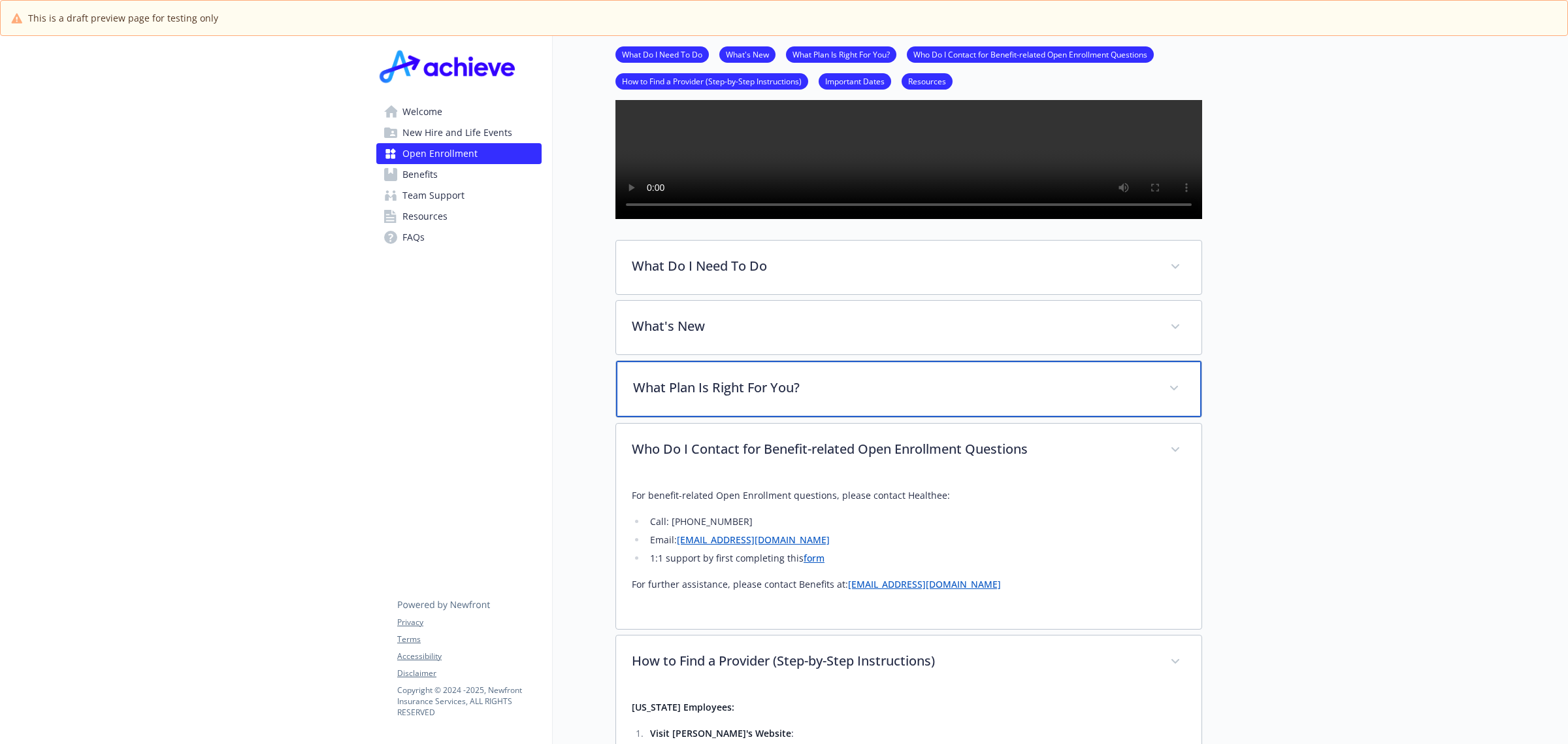
click at [863, 397] on p "What Plan Is Right For You?" at bounding box center [894, 388] width 520 height 20
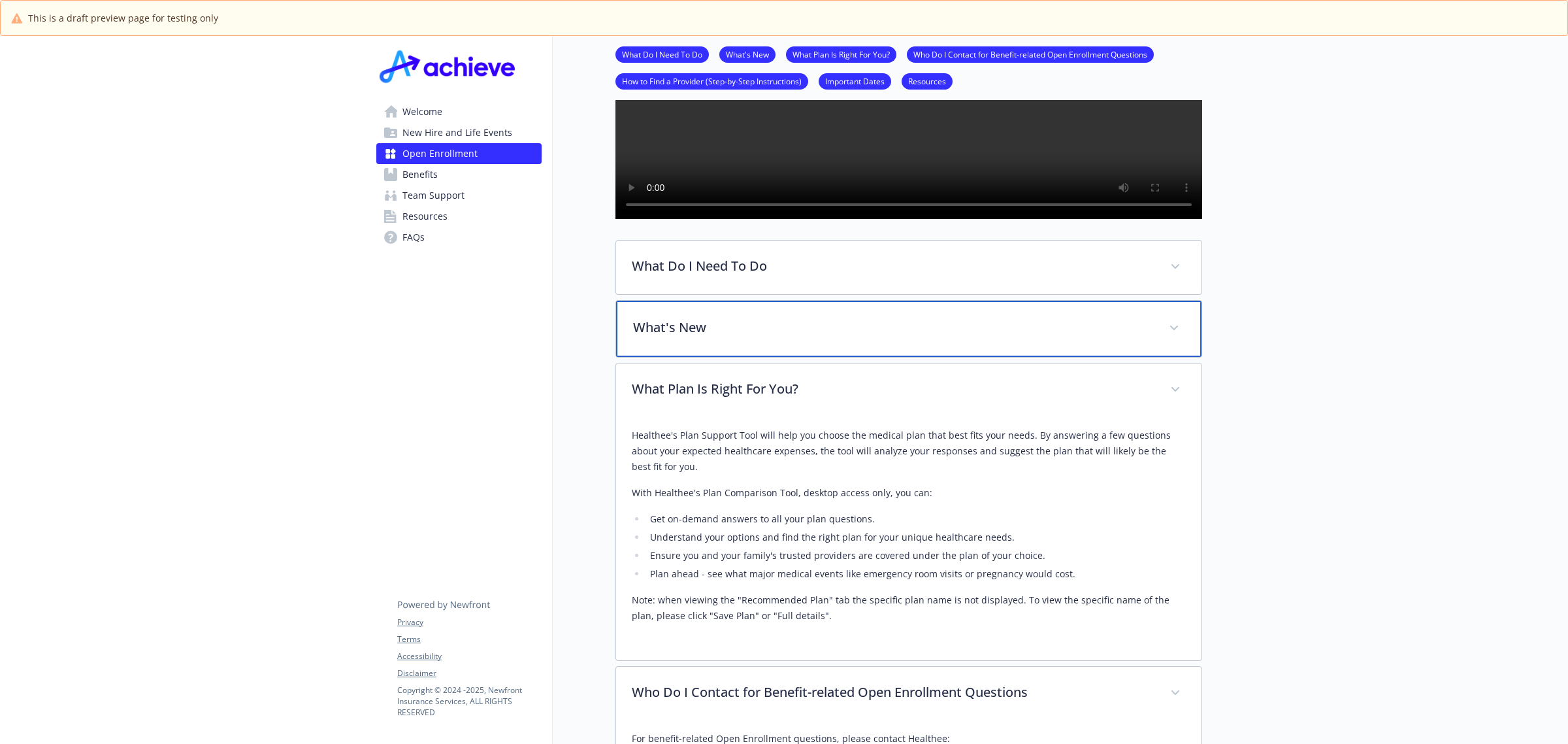
click at [848, 337] on p "What's New" at bounding box center [894, 328] width 520 height 20
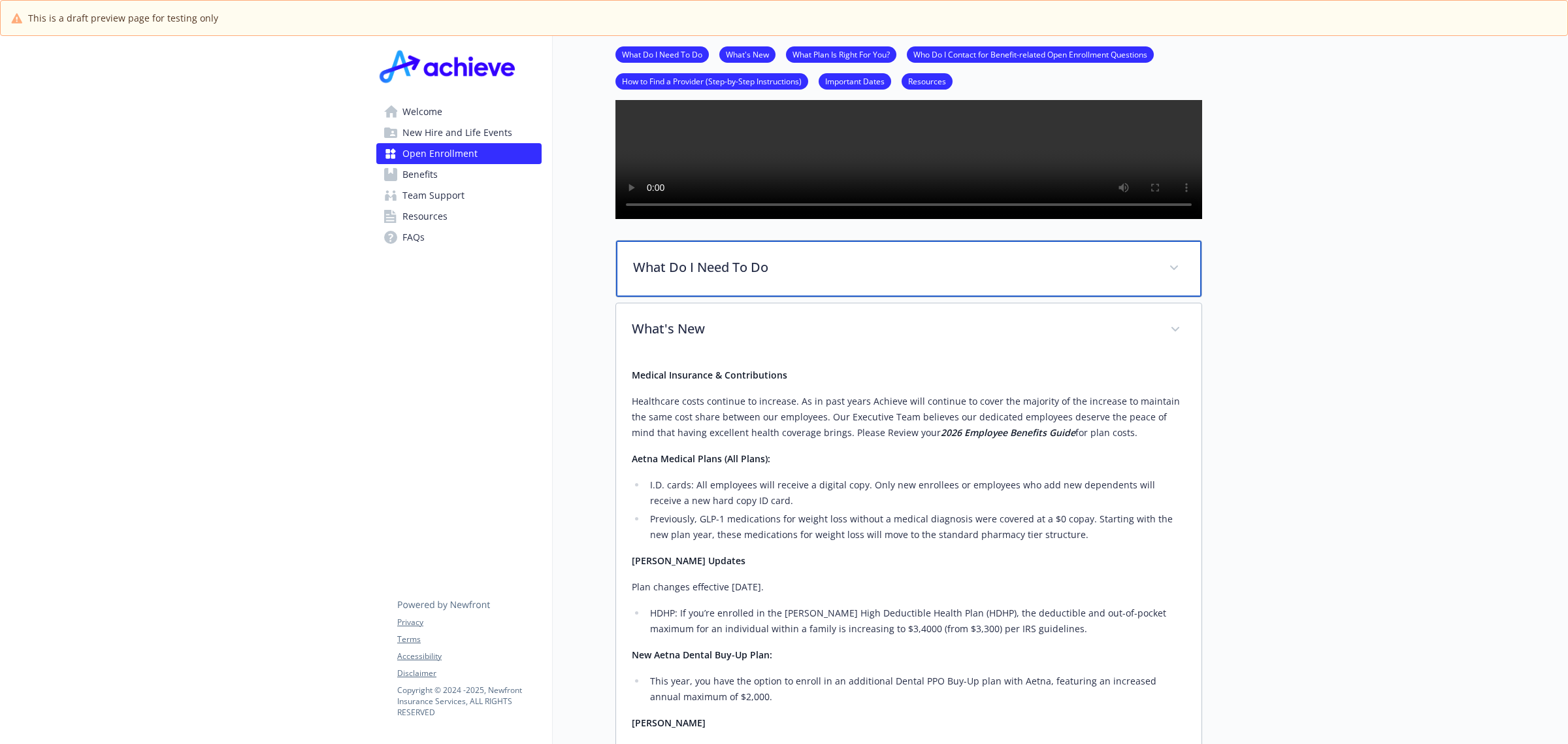
click at [842, 293] on div "What Do I Need To Do" at bounding box center [909, 269] width 586 height 56
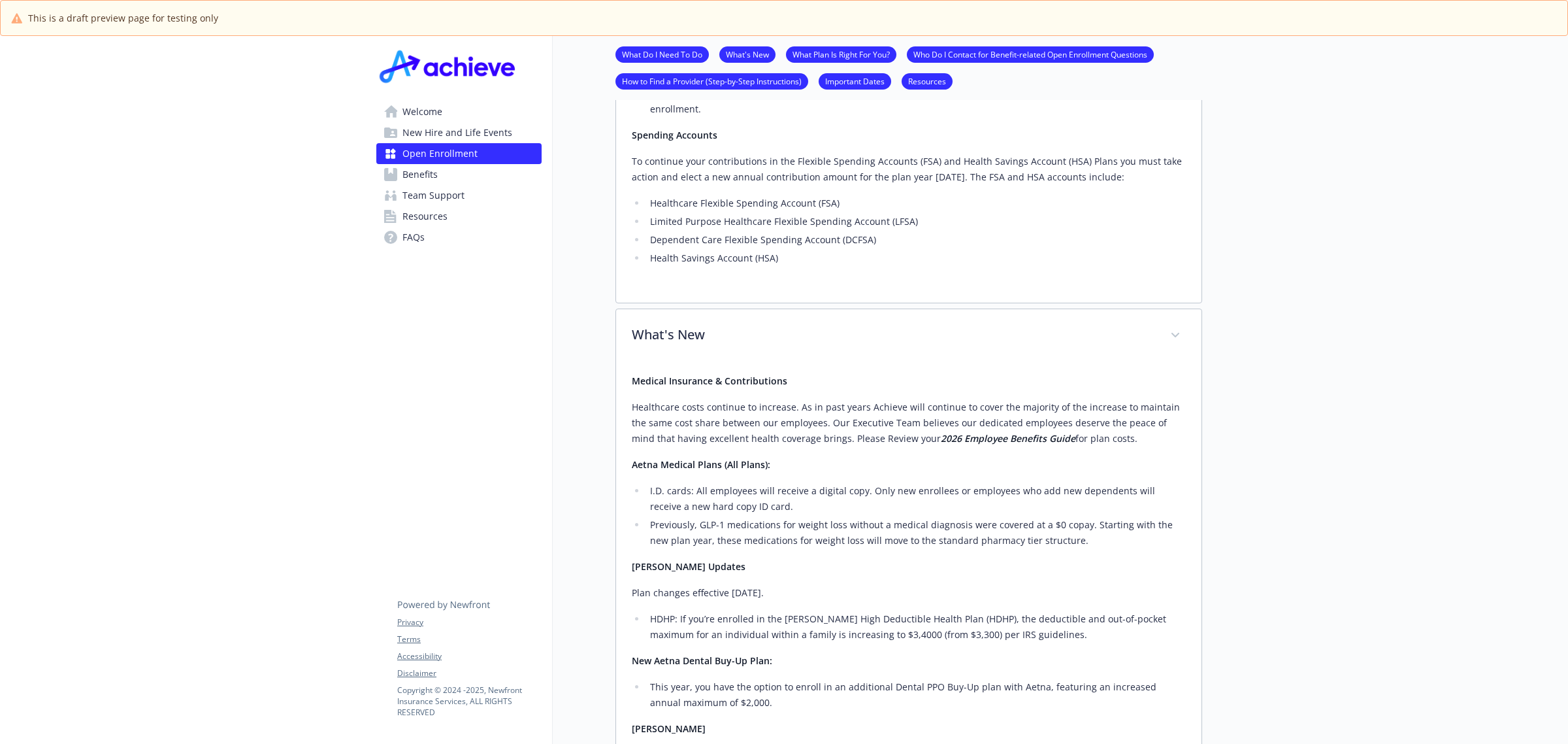
scroll to position [736, 0]
